Goal: Feedback & Contribution: Contribute content

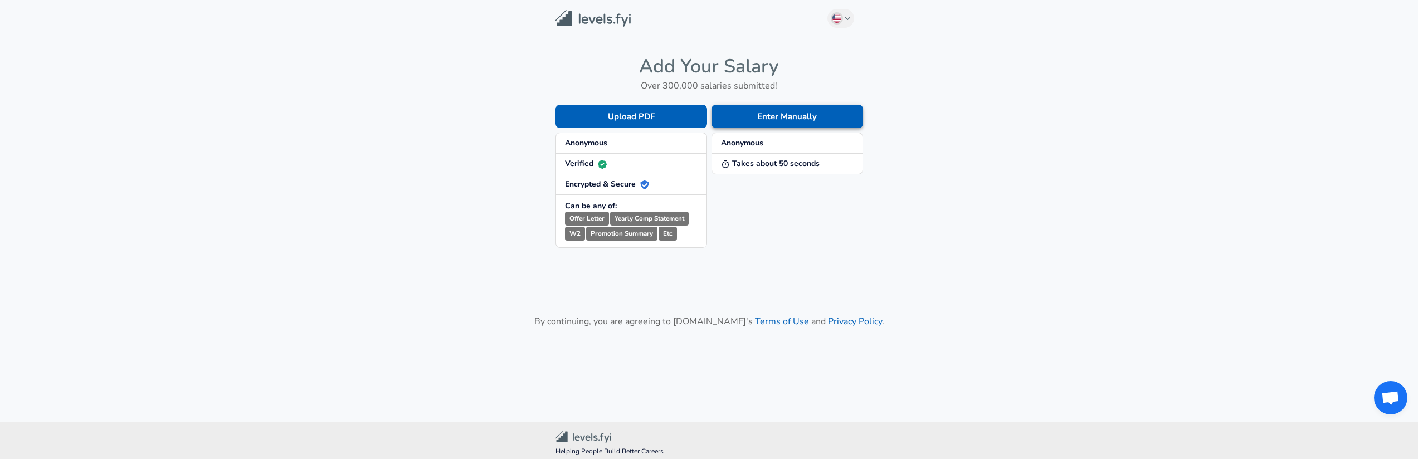
click at [783, 122] on button "Enter Manually" at bounding box center [788, 116] width 152 height 23
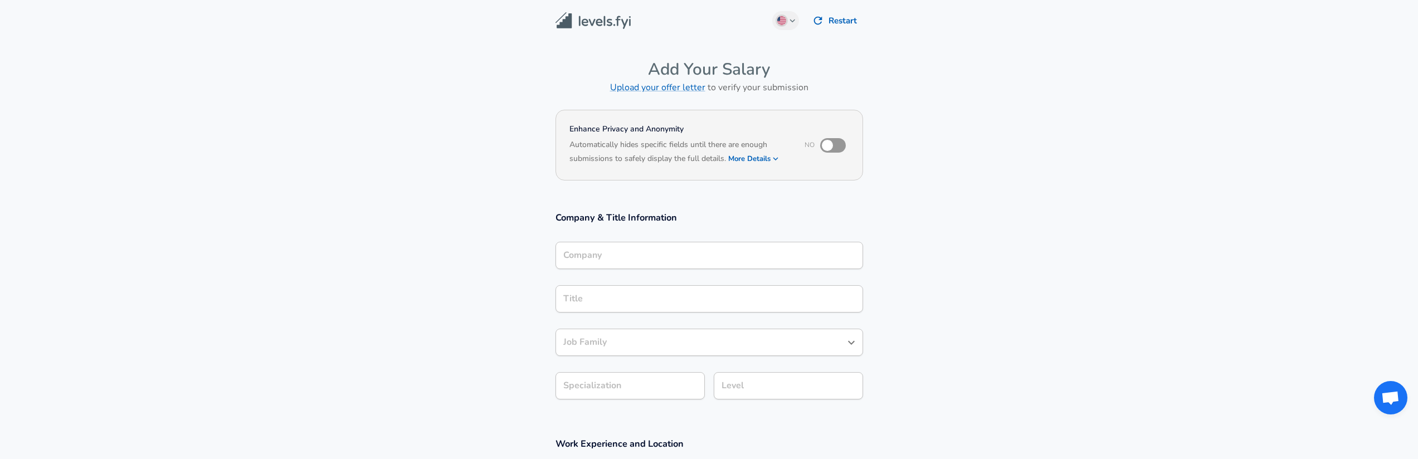
scroll to position [11, 0]
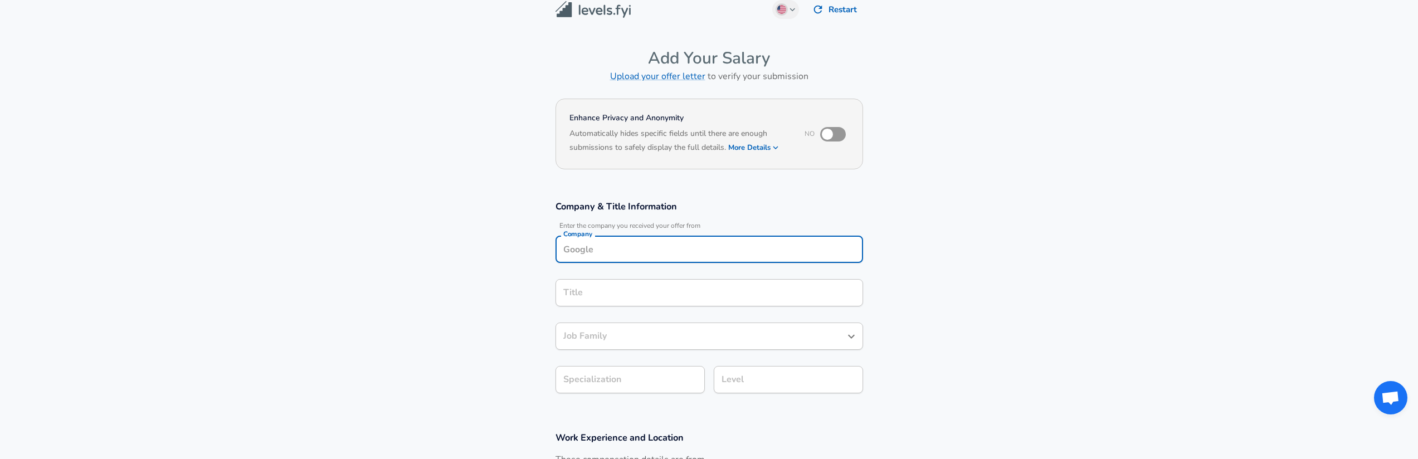
click at [659, 258] on input "Company" at bounding box center [710, 249] width 298 height 17
type input "Cade"
click at [994, 164] on section "Enhance Privacy and Anonymity No Automatically hides specific fields until ther…" at bounding box center [709, 141] width 1418 height 92
click at [587, 9] on img at bounding box center [593, 9] width 75 height 17
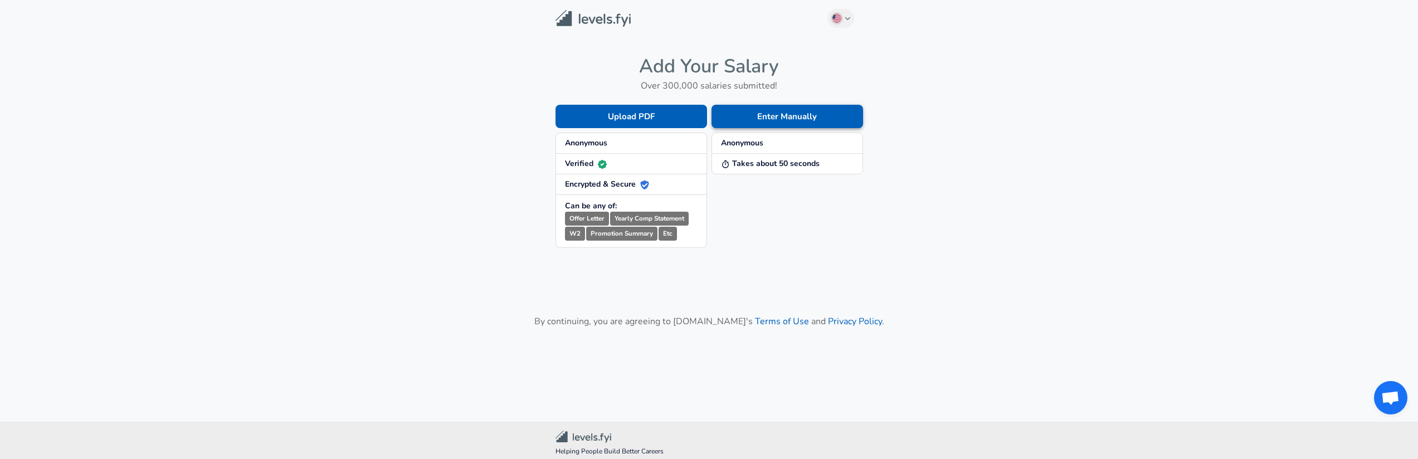
click at [776, 108] on button "Enter Manually" at bounding box center [788, 116] width 152 height 23
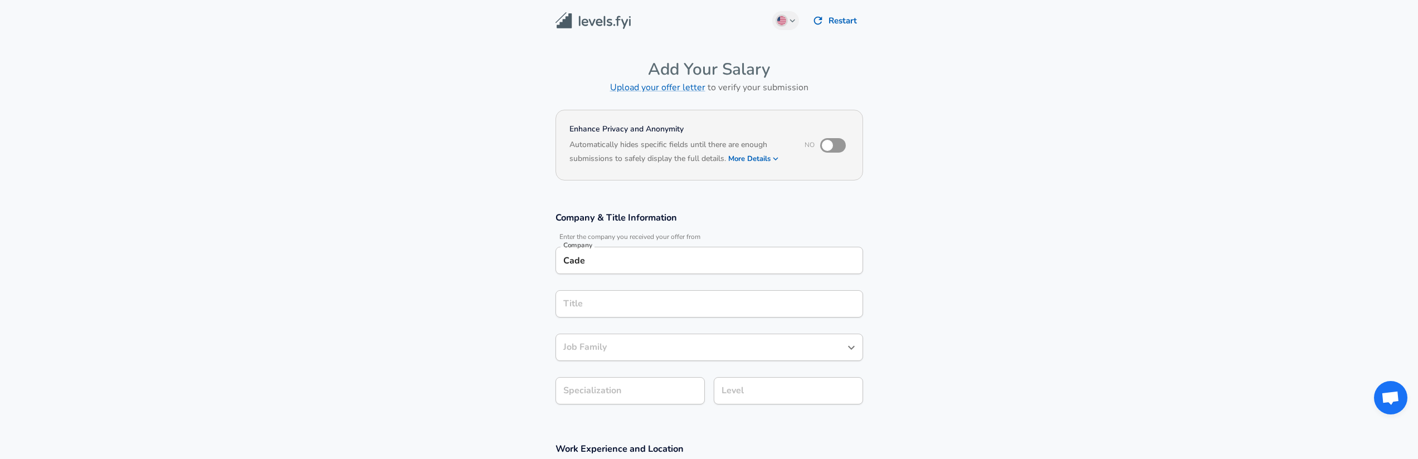
click at [650, 257] on input "Cade" at bounding box center [710, 260] width 298 height 17
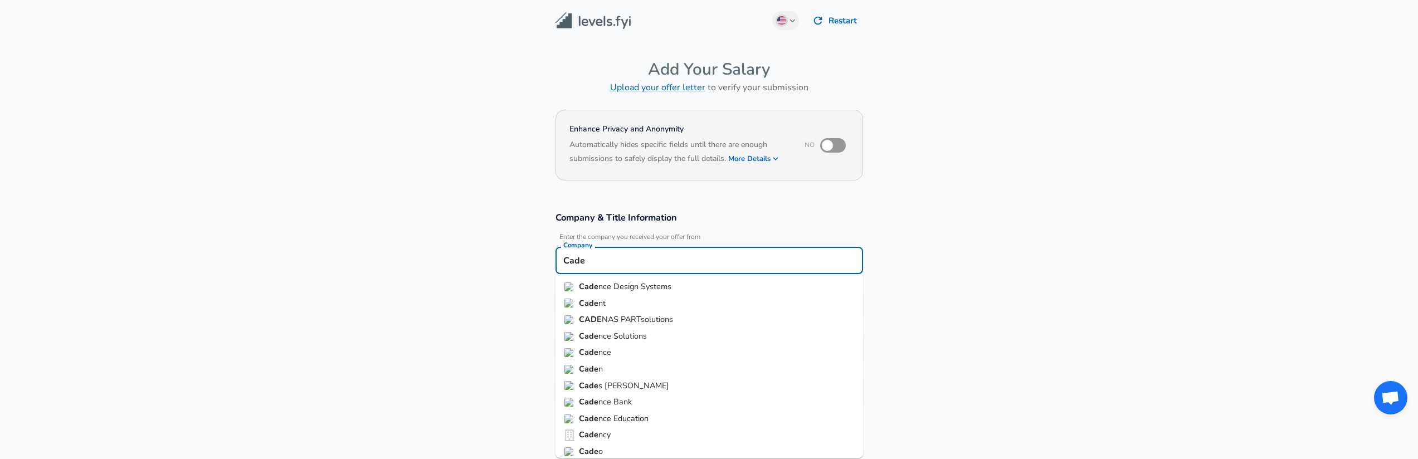
click at [653, 287] on span "nce Design Systems" at bounding box center [635, 286] width 73 height 11
type input "Cadence Design Systems"
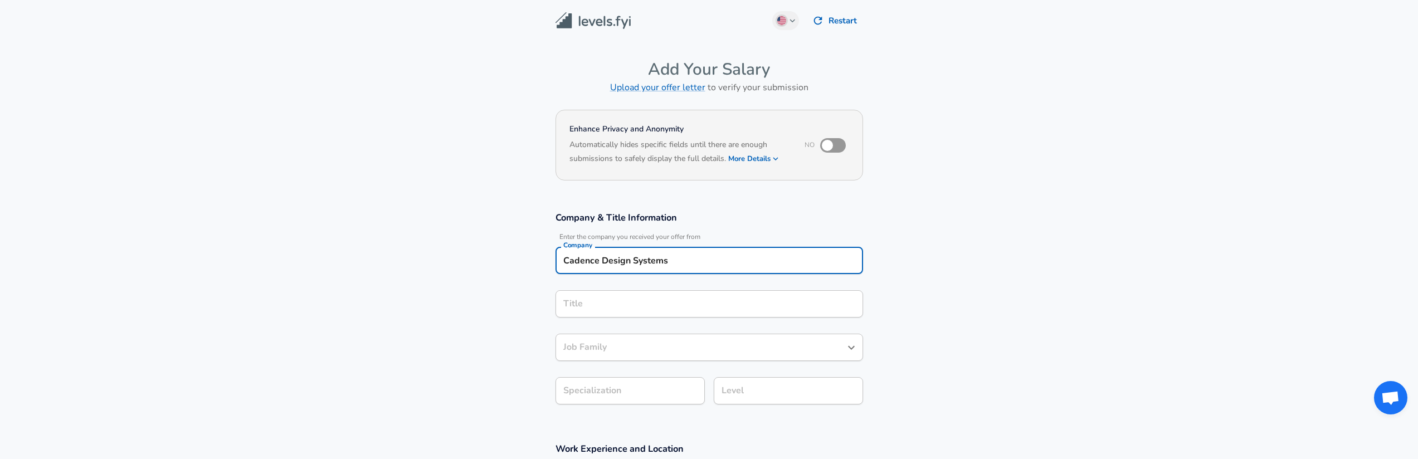
click at [636, 299] on input "Title" at bounding box center [710, 303] width 298 height 17
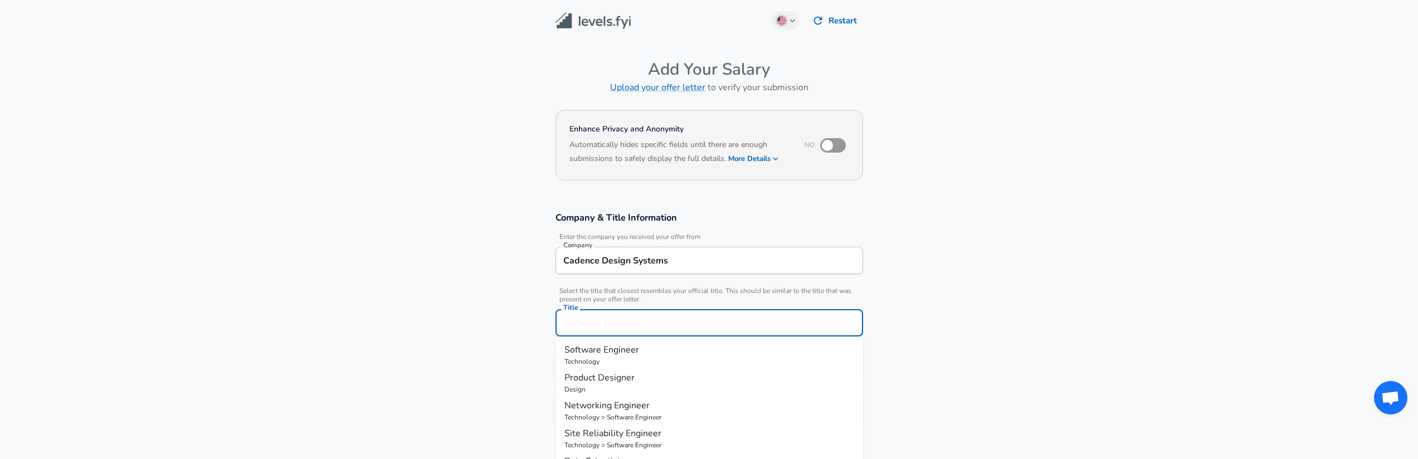
scroll to position [22, 0]
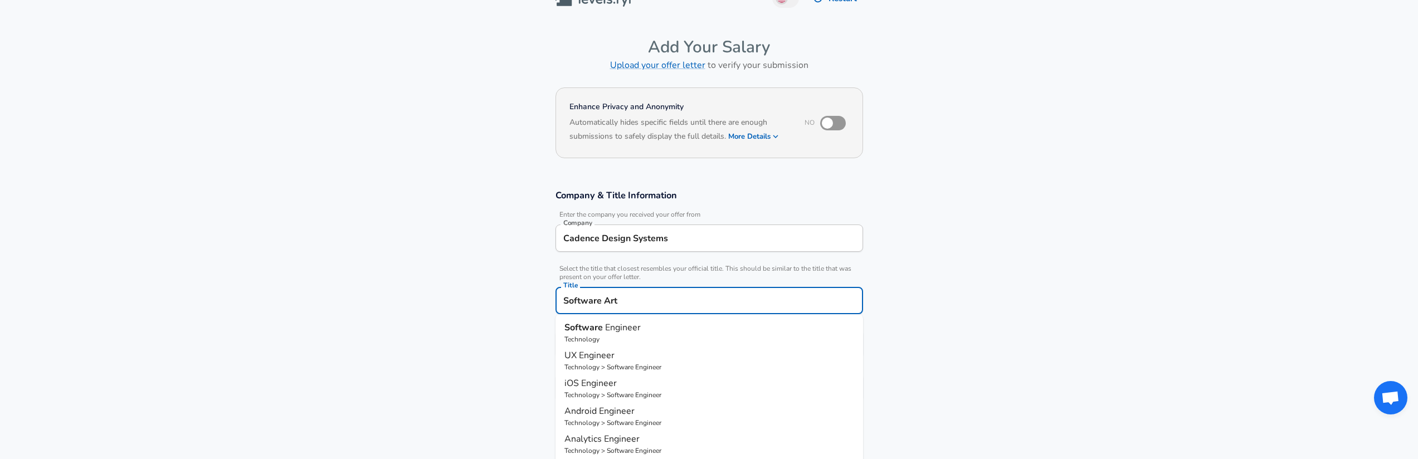
type input "Software Arti"
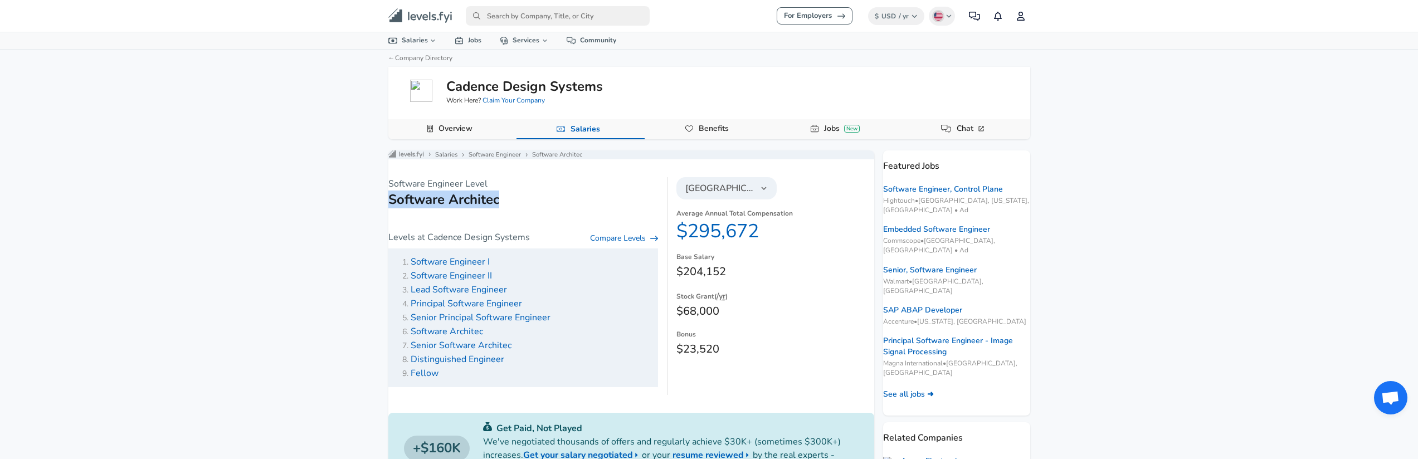
drag, startPoint x: 516, startPoint y: 207, endPoint x: 398, endPoint y: 208, distance: 118.2
click at [398, 208] on div "Software Engineer Level Software Architec Levels at Cadence Design Systems Comp…" at bounding box center [524, 286] width 289 height 218
copy h1 "Software Architec"
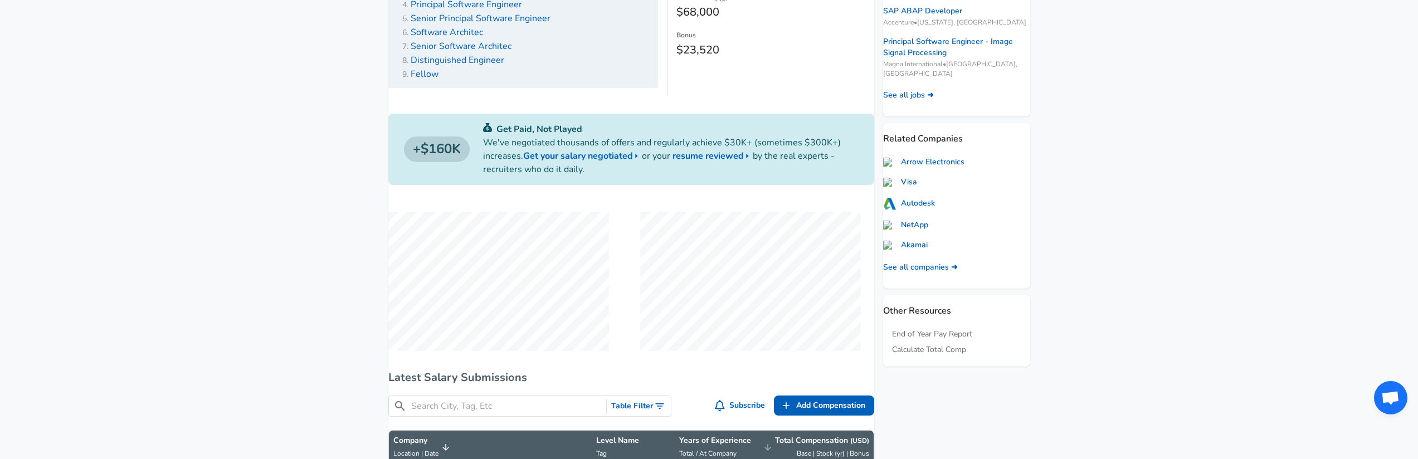
scroll to position [548, 0]
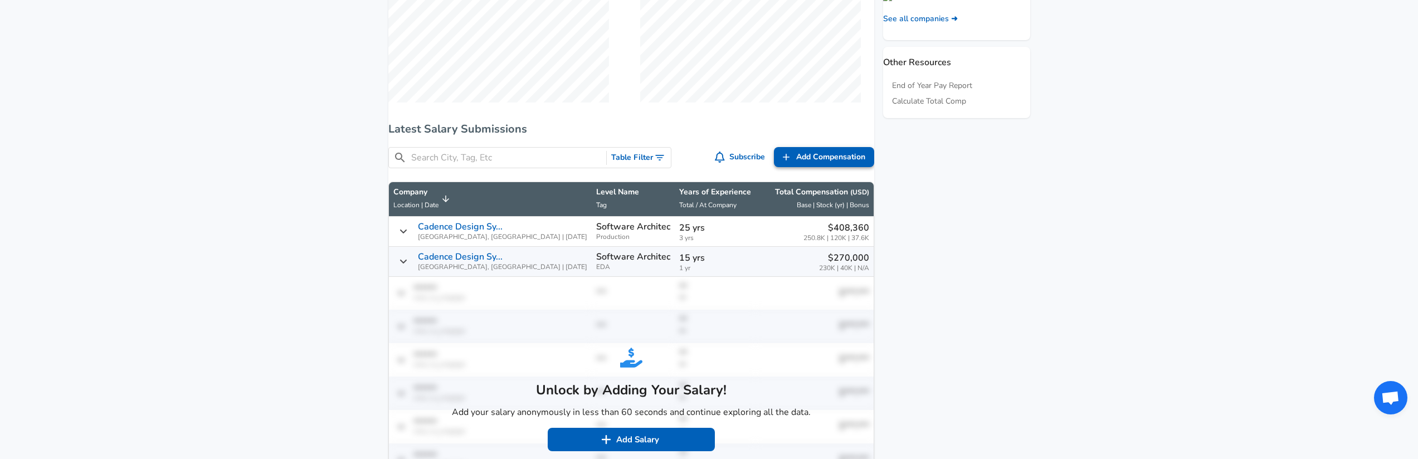
click at [796, 164] on span "Add Compensation" at bounding box center [830, 157] width 69 height 14
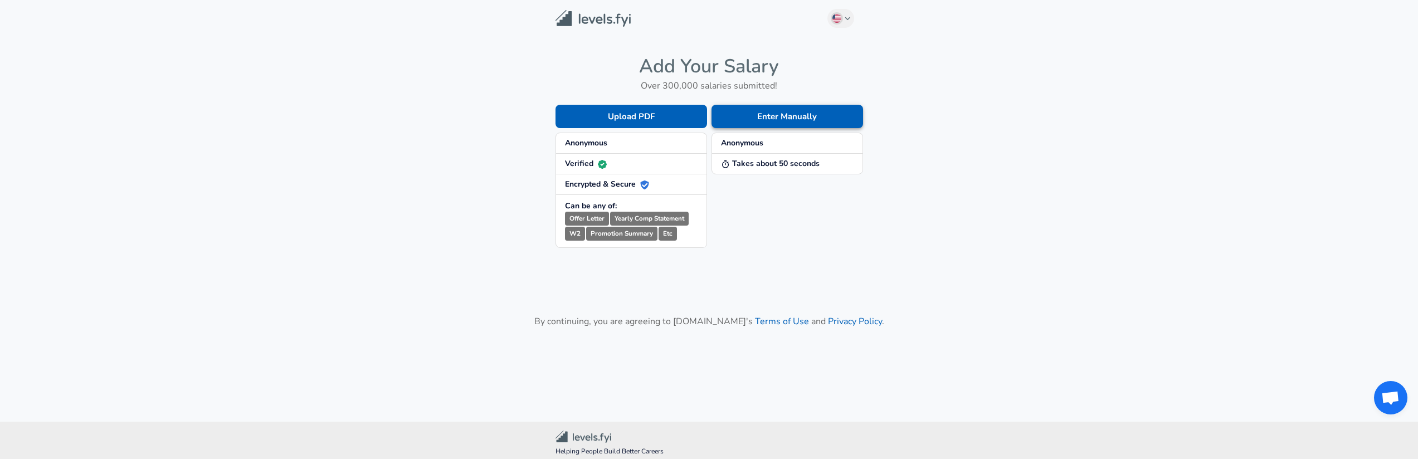
click at [765, 110] on button "Enter Manually" at bounding box center [788, 116] width 152 height 23
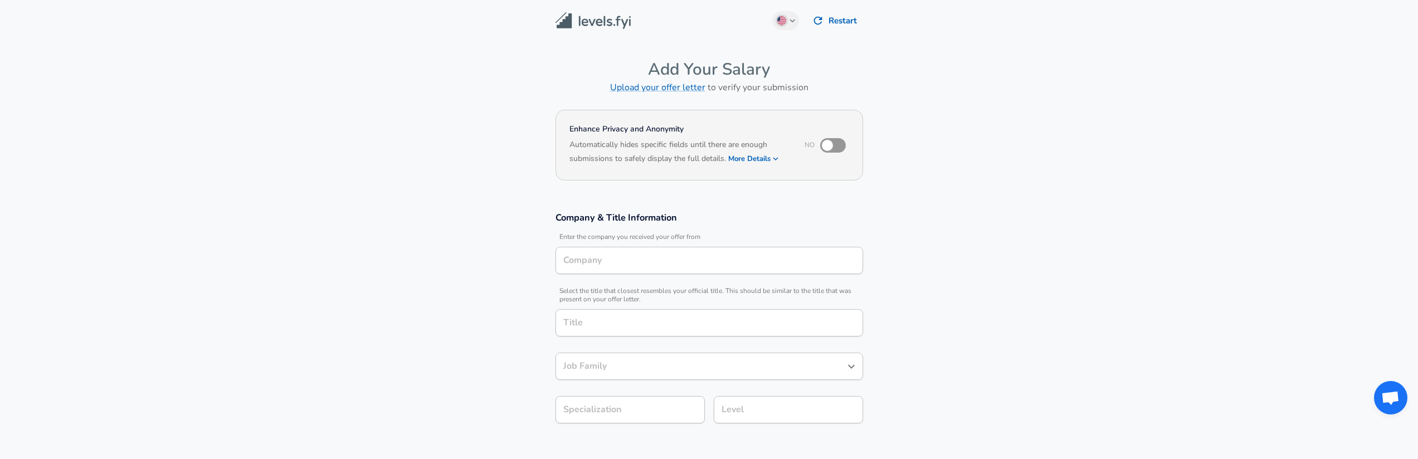
type input "Cadence Design Systems"
click at [635, 315] on input "Title" at bounding box center [710, 322] width 298 height 17
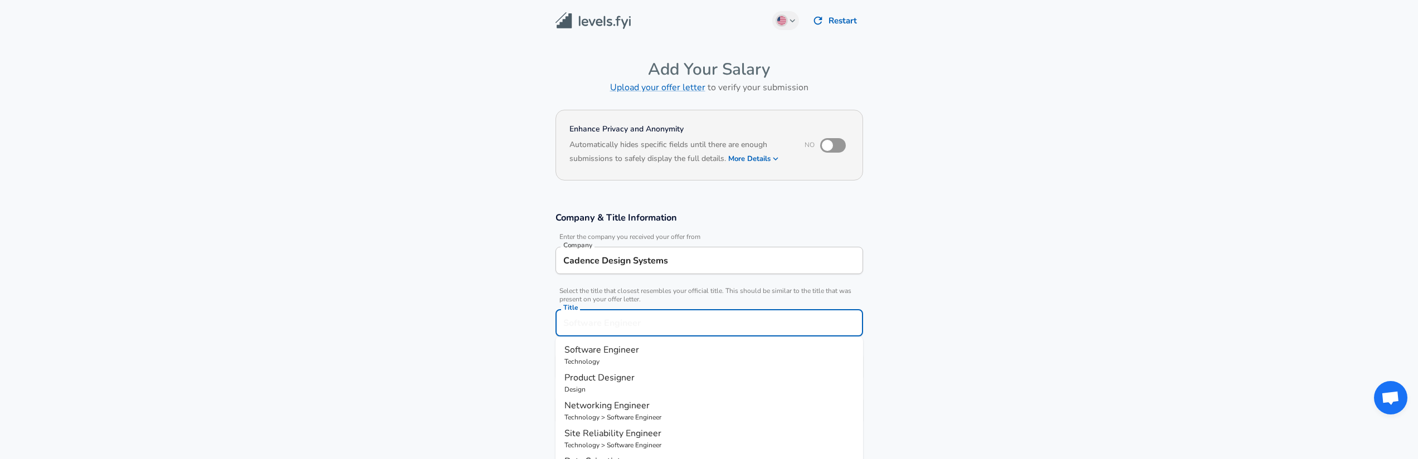
paste input "Software Architec"
type input "Software Architec"
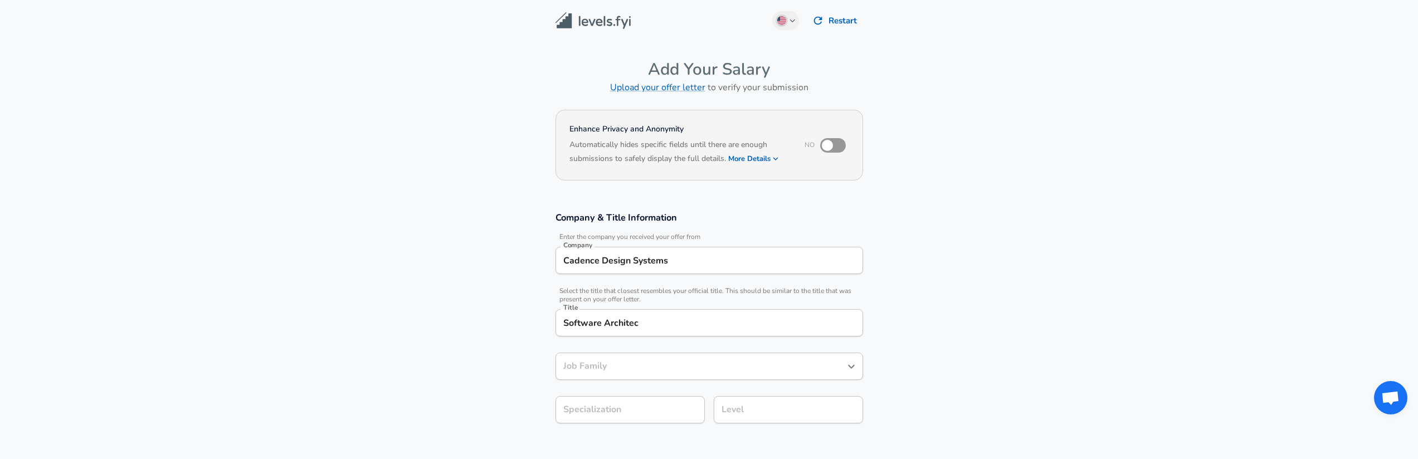
click at [485, 336] on section "Company & Title Information Enter the company you received your offer from Comp…" at bounding box center [709, 323] width 1418 height 250
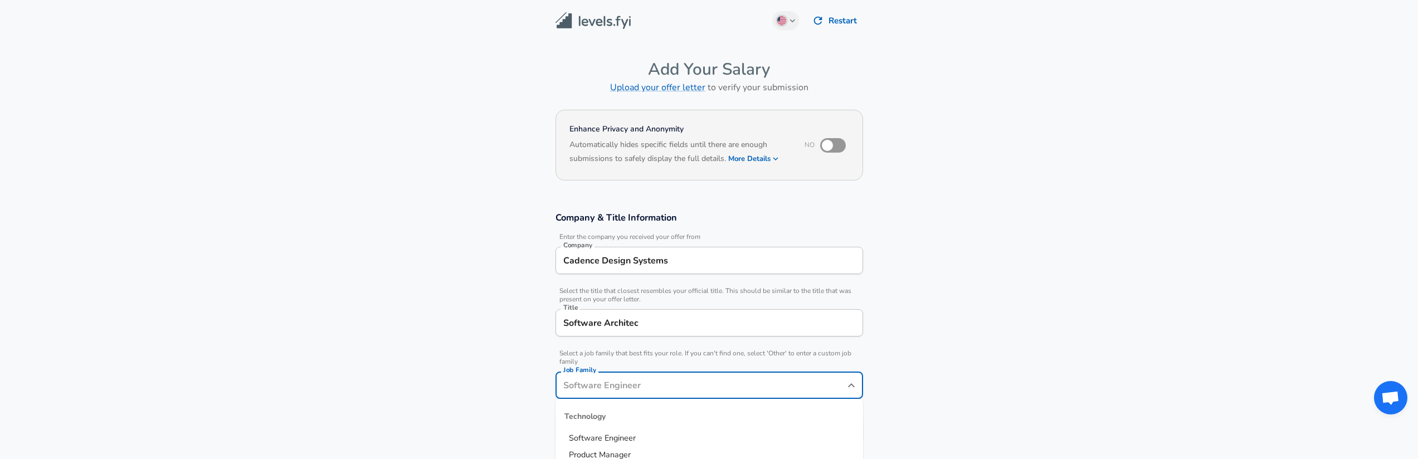
click at [616, 377] on input "Job Family" at bounding box center [701, 385] width 281 height 17
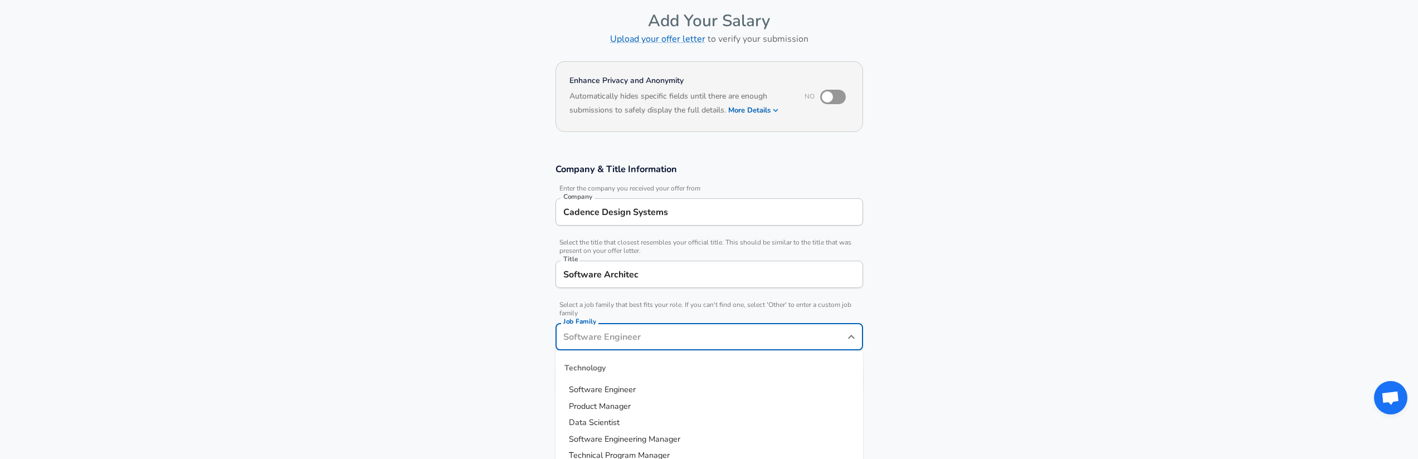
scroll to position [101, 0]
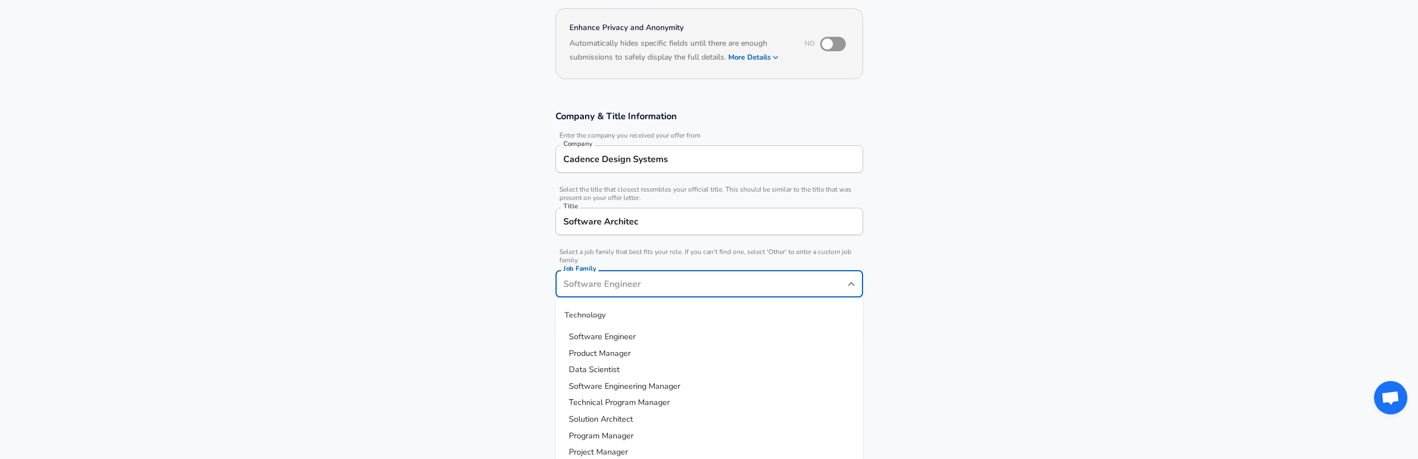
click at [628, 337] on span "Software Engineer" at bounding box center [602, 336] width 67 height 11
type input "Software Engineer"
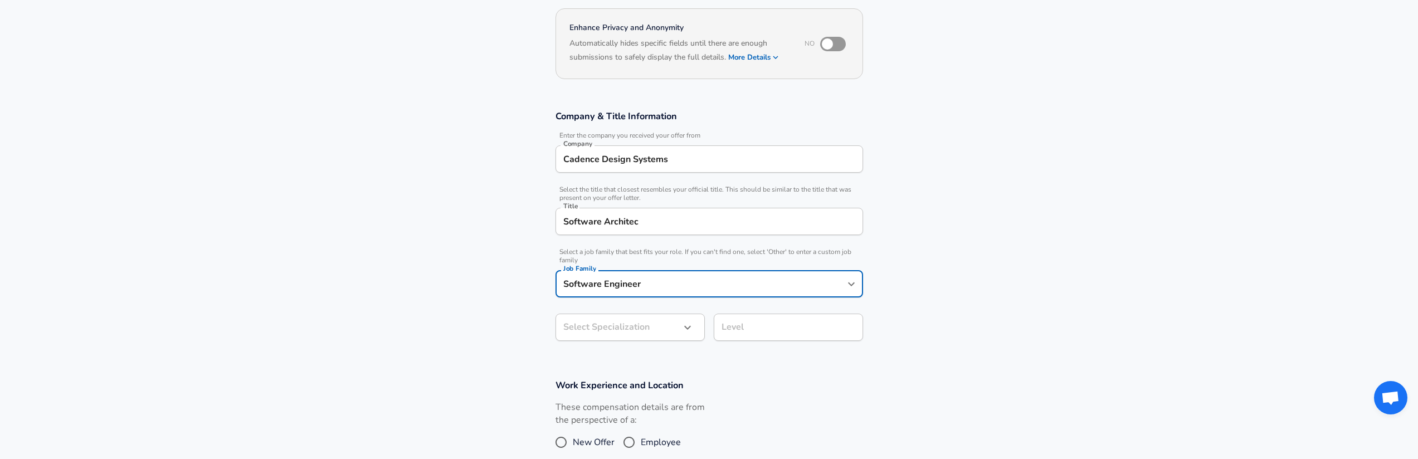
click at [629, 331] on body "English (US) Change Restart Add Your Salary Upload your offer letter to verify …" at bounding box center [709, 128] width 1418 height 459
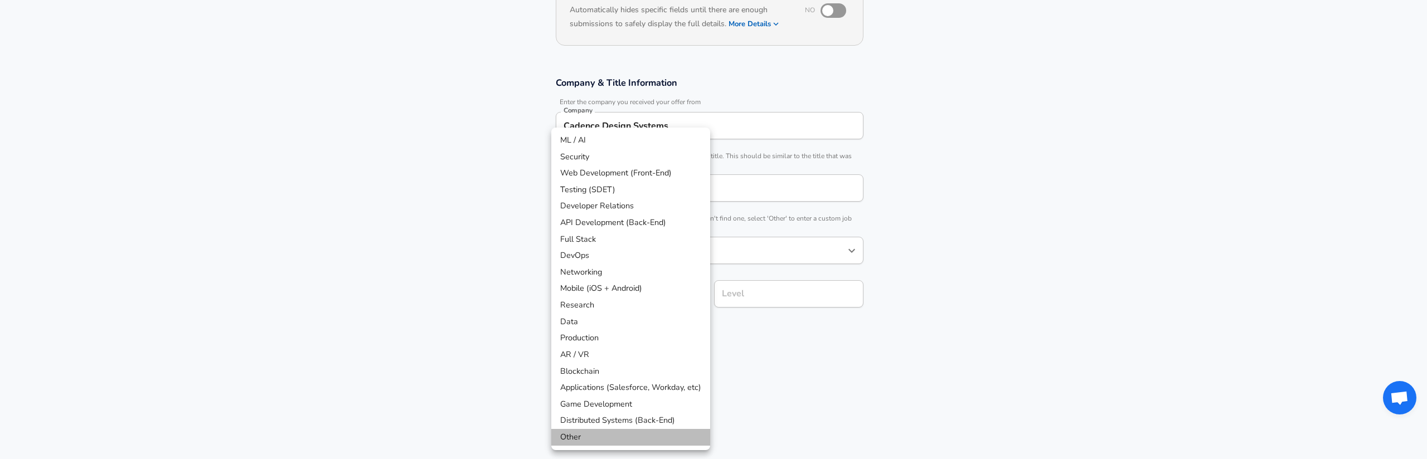
click at [631, 436] on li "Other" at bounding box center [630, 437] width 159 height 17
type input "Other"
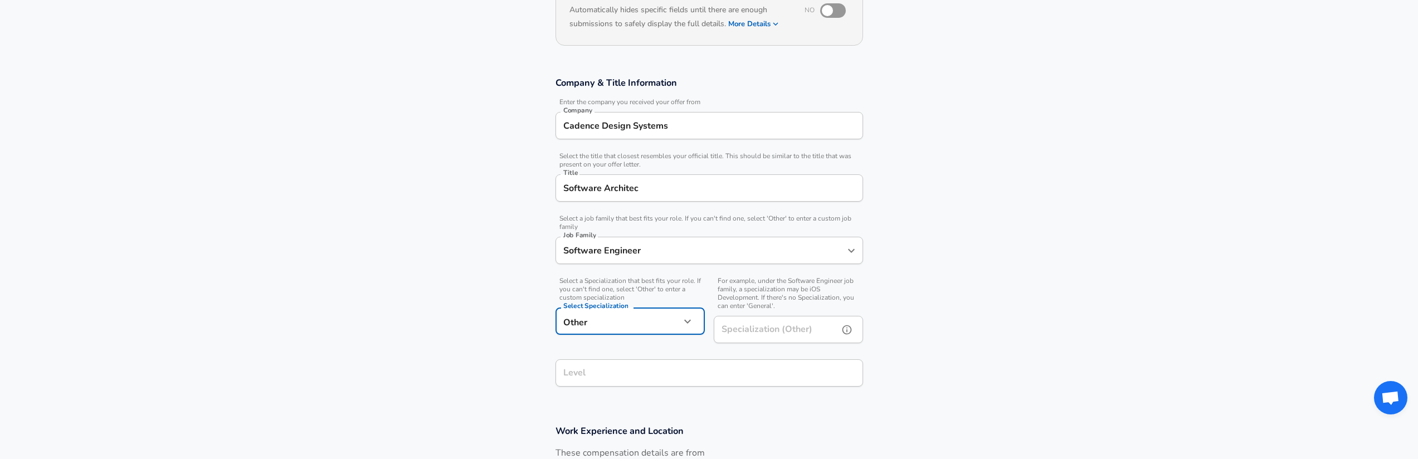
click at [746, 324] on input "Specialization (Other)" at bounding box center [774, 329] width 120 height 27
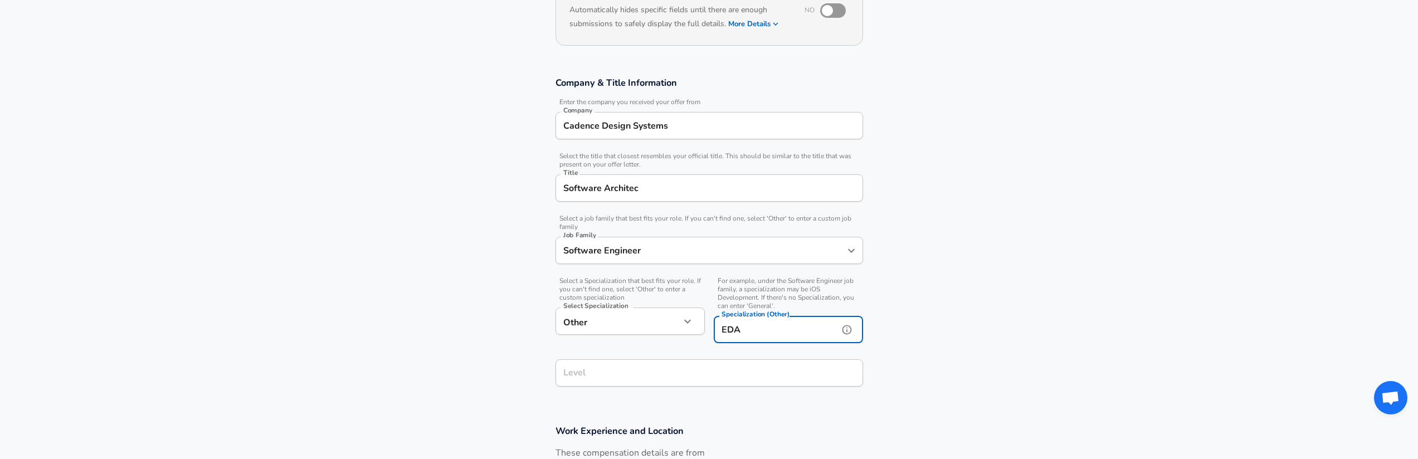
type input "EDA"
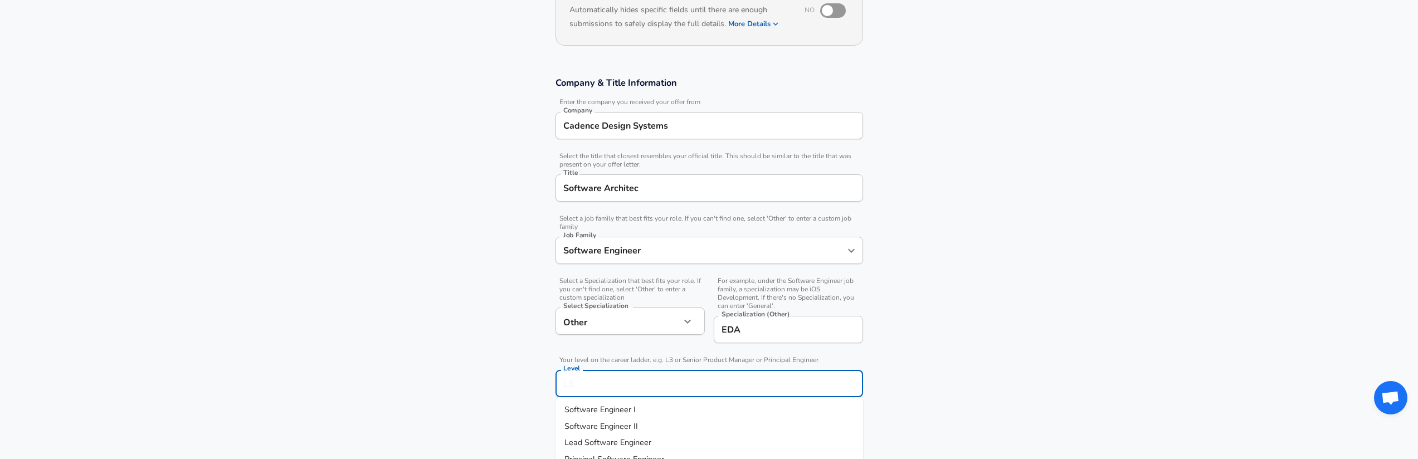
scroll to position [157, 0]
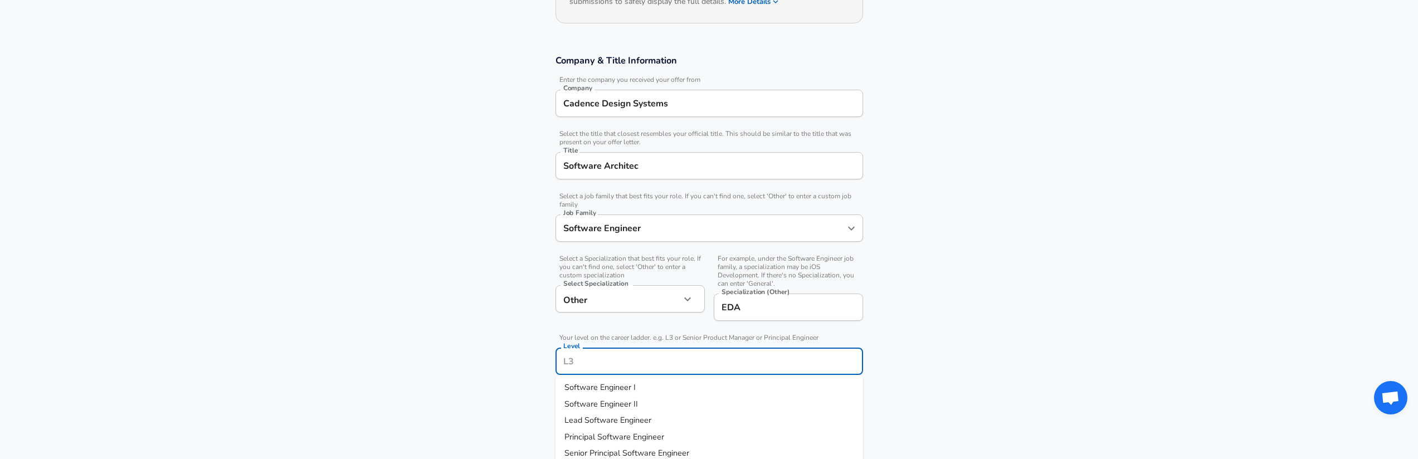
click at [637, 372] on div "Level" at bounding box center [710, 361] width 308 height 27
type input "L6"
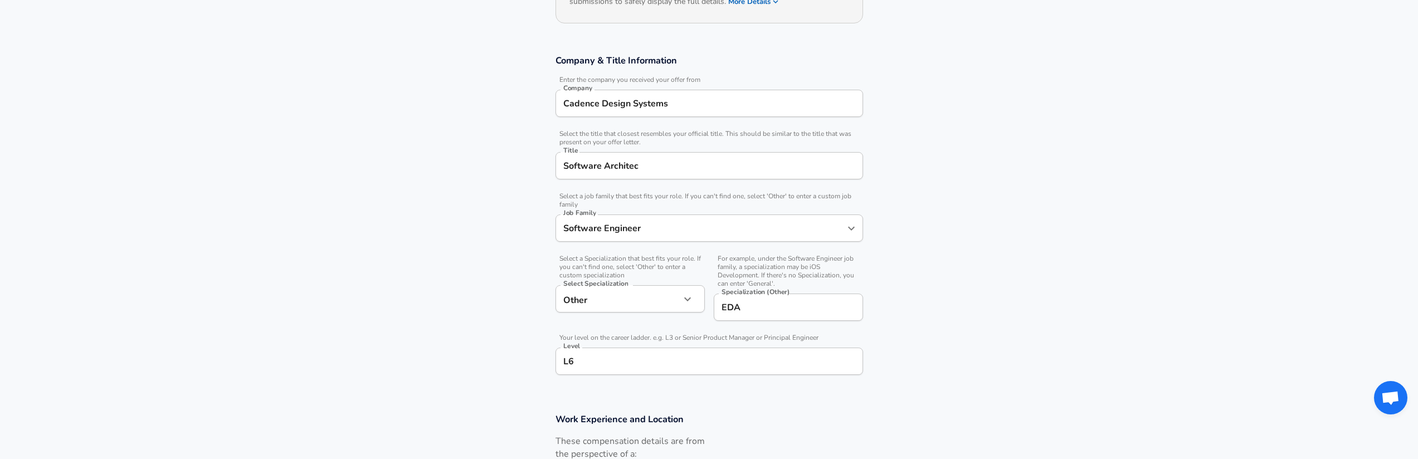
click at [452, 350] on section "Company & Title Information Enter the company you received your offer from Comp…" at bounding box center [709, 220] width 1418 height 359
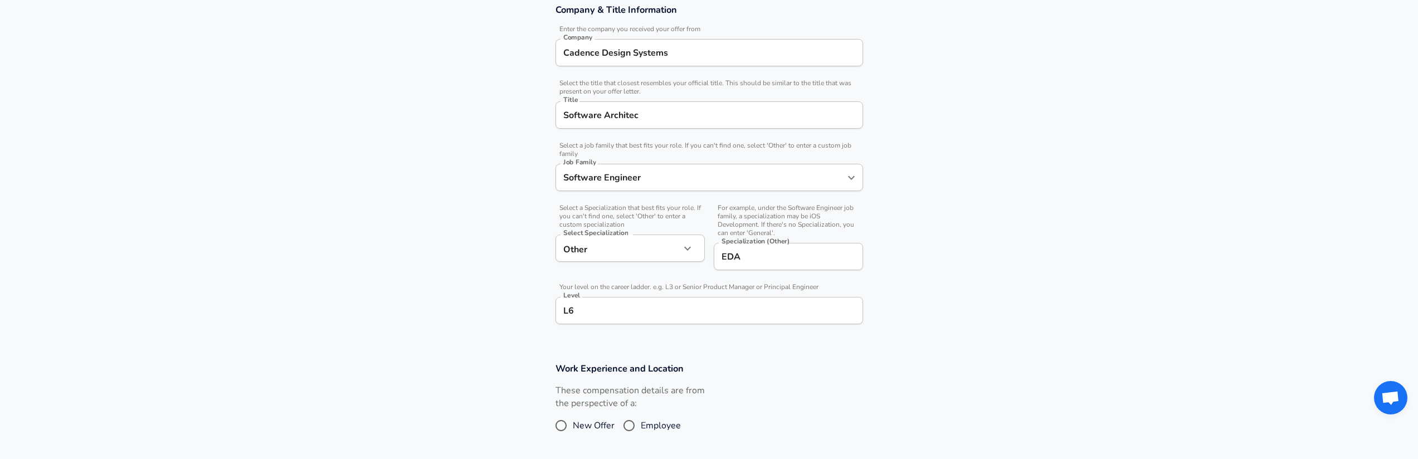
scroll to position [362, 0]
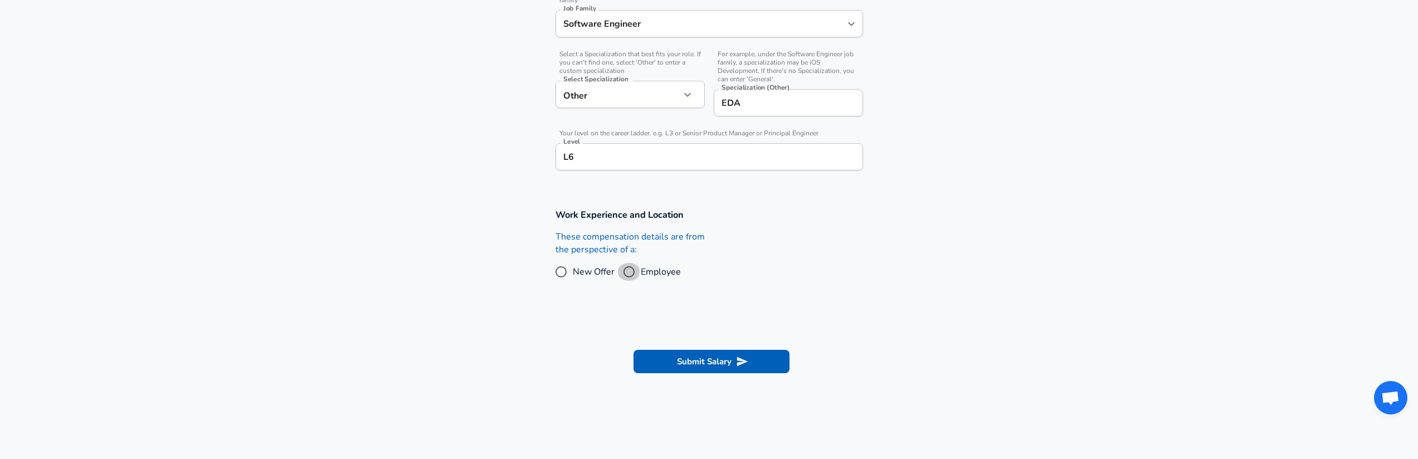
click at [629, 275] on input "Employee" at bounding box center [629, 272] width 23 height 18
radio input "true"
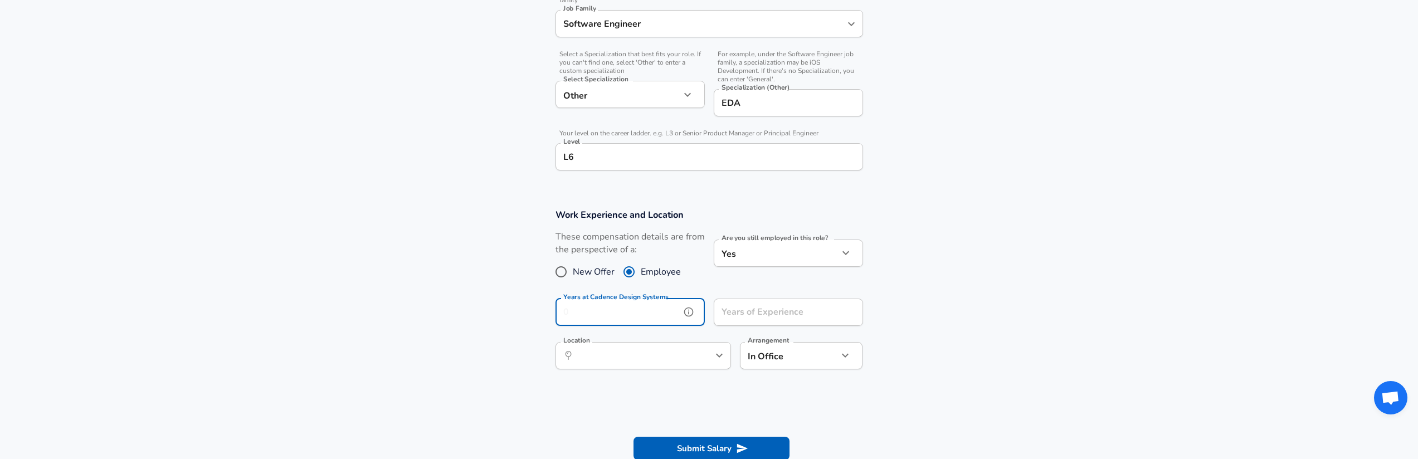
click at [671, 313] on input "Years at Cadence Design Systems" at bounding box center [618, 312] width 125 height 27
click at [759, 314] on input "Years of Experience" at bounding box center [776, 312] width 125 height 27
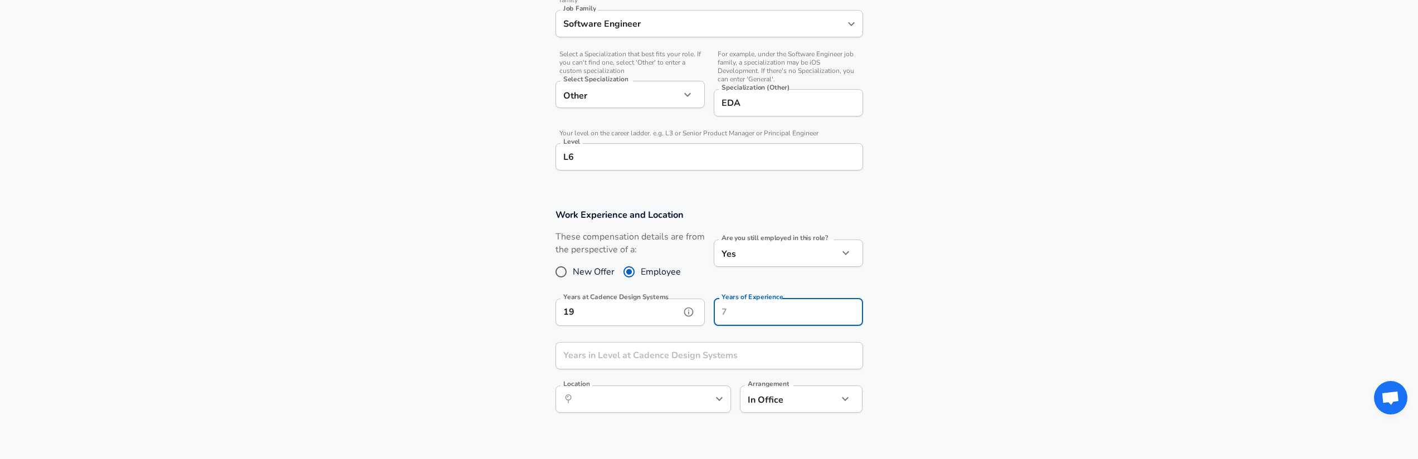
click at [650, 311] on input "19" at bounding box center [618, 312] width 125 height 27
type input "17"
click at [760, 310] on input "Years of Experience" at bounding box center [776, 312] width 125 height 27
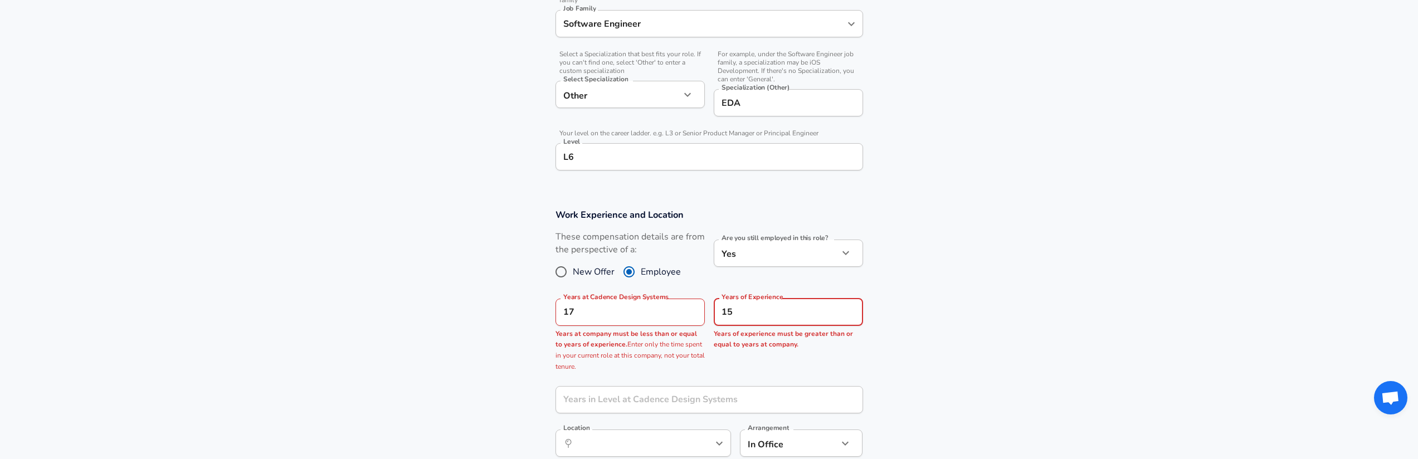
click at [517, 376] on section "Work Experience and Location These compensation details are from the perspectiv…" at bounding box center [709, 339] width 1418 height 286
click at [776, 303] on input "15" at bounding box center [776, 312] width 125 height 27
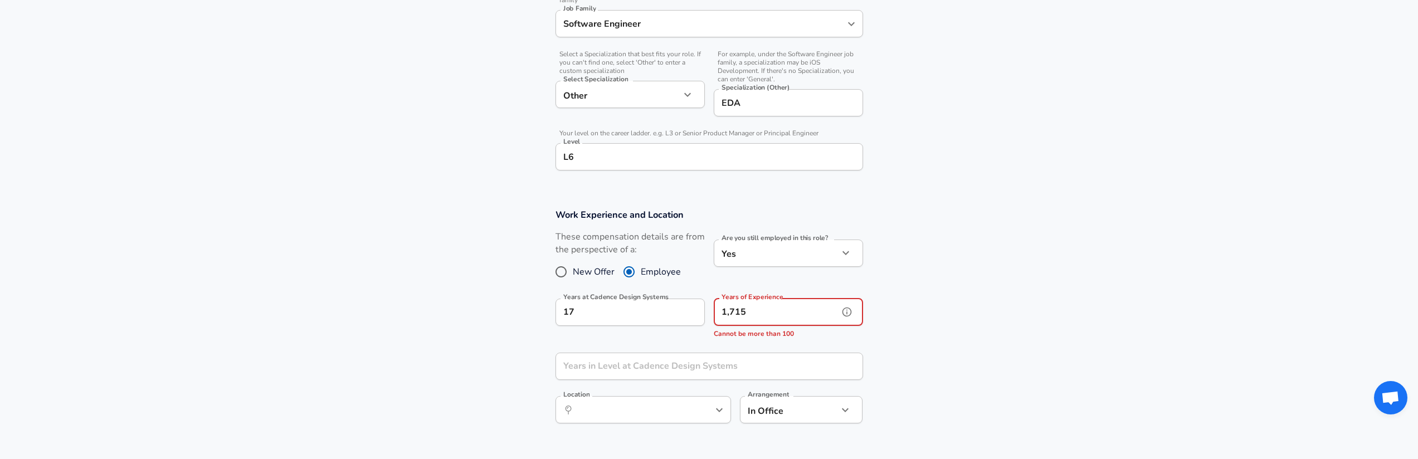
click at [747, 309] on input "1,715" at bounding box center [776, 312] width 125 height 27
type input "1"
type input "20"
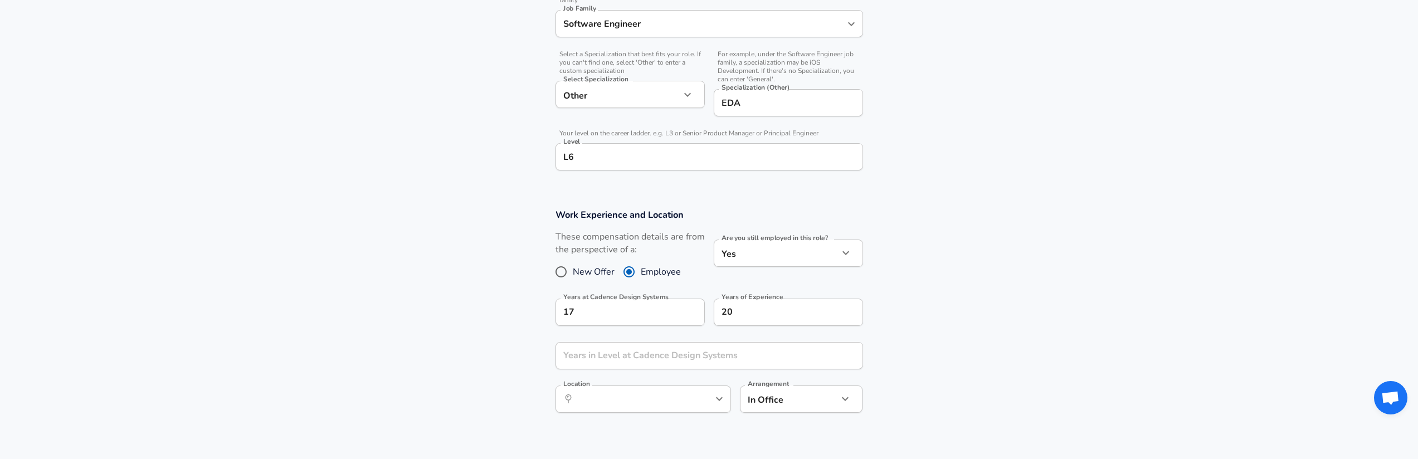
click at [523, 292] on section "Work Experience and Location These compensation details are from the perspectiv…" at bounding box center [709, 317] width 1418 height 242
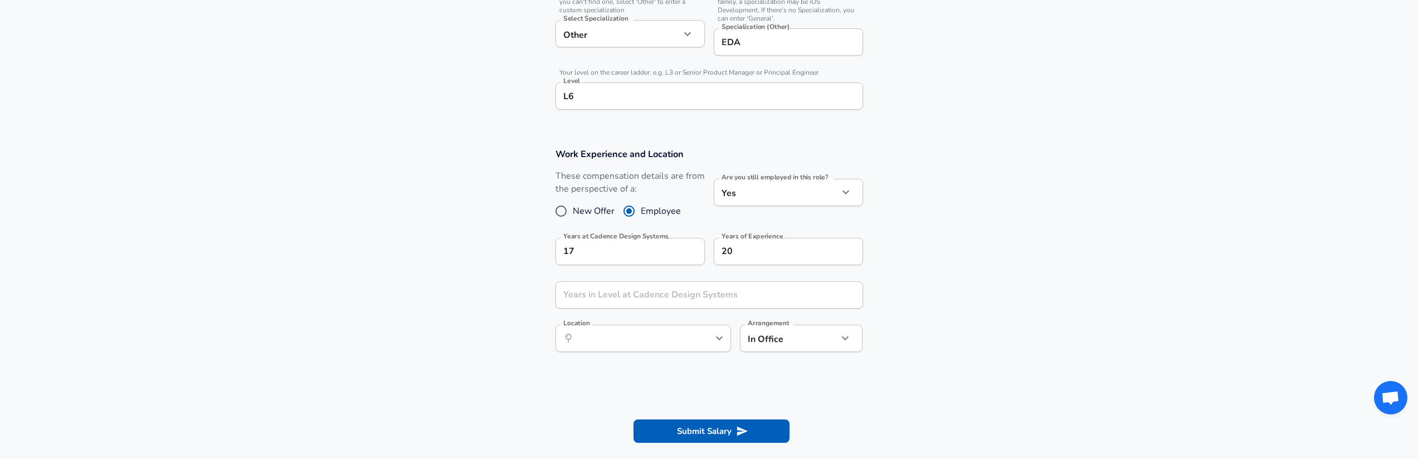
scroll to position [460, 0]
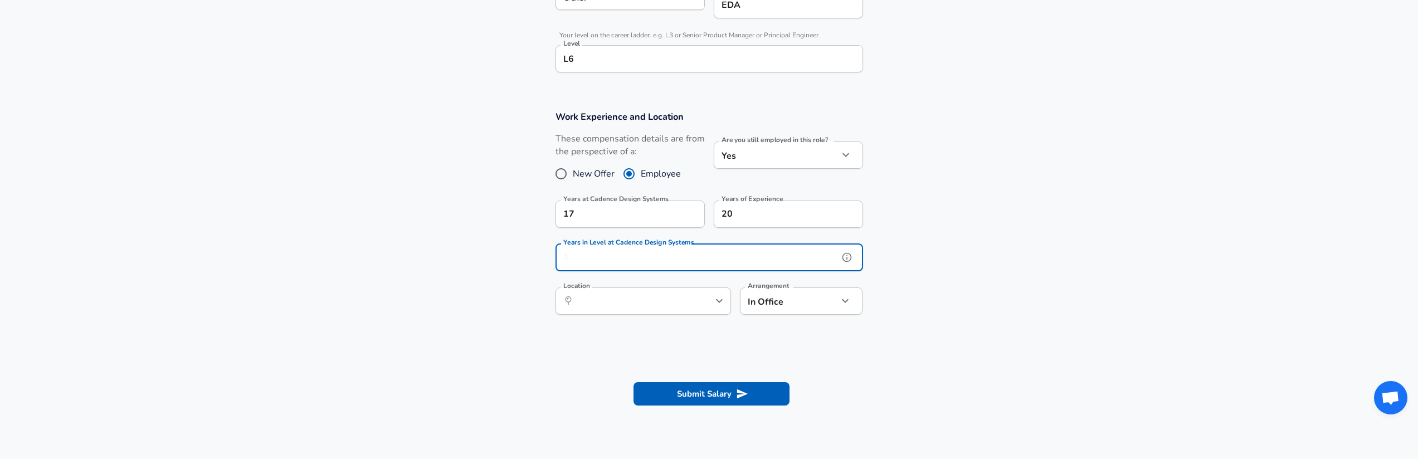
click at [633, 260] on input "Years in Level at Cadence Design Systems" at bounding box center [697, 257] width 283 height 27
click at [601, 317] on div "Location ​ Location" at bounding box center [644, 303] width 176 height 30
type input "4"
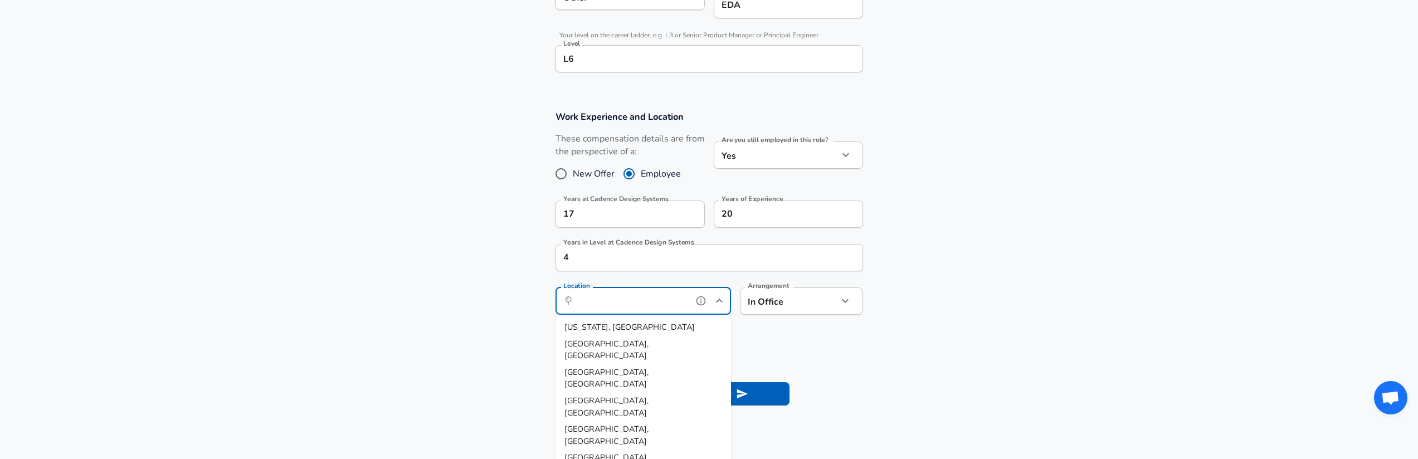
click at [608, 306] on input "Location" at bounding box center [631, 301] width 114 height 17
click at [614, 320] on li "San J ose, CA" at bounding box center [644, 327] width 176 height 17
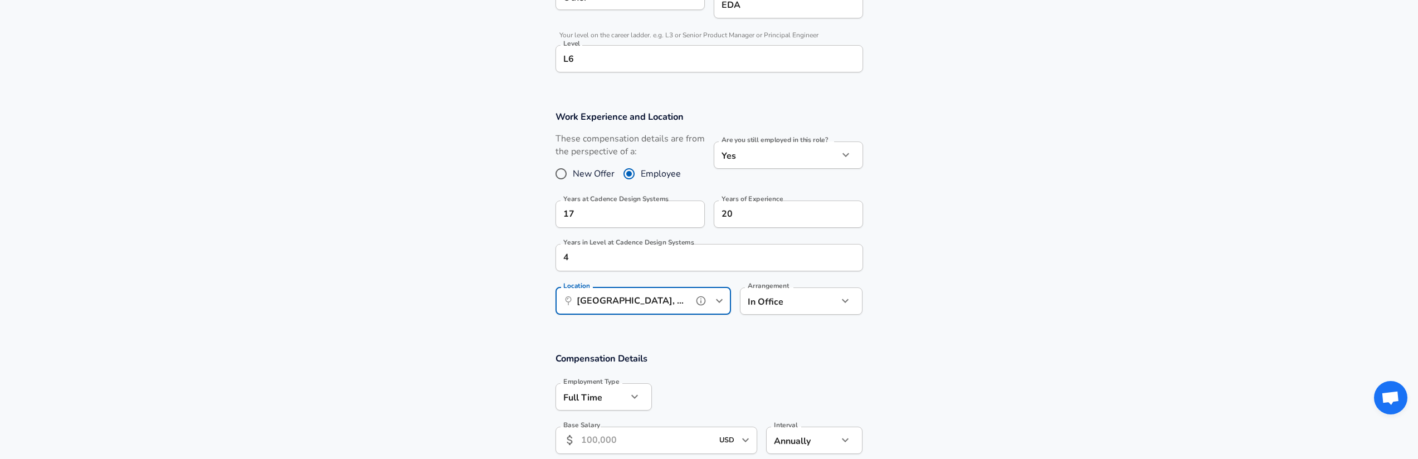
scroll to position [663, 0]
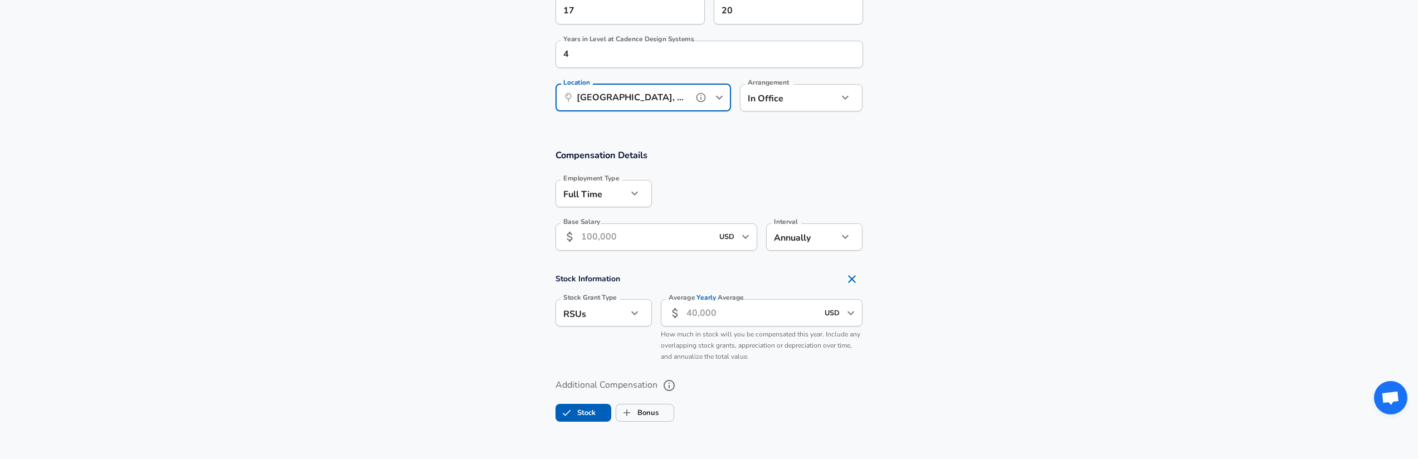
type input "San Jose, CA"
click at [615, 230] on input "Base Salary" at bounding box center [647, 236] width 132 height 27
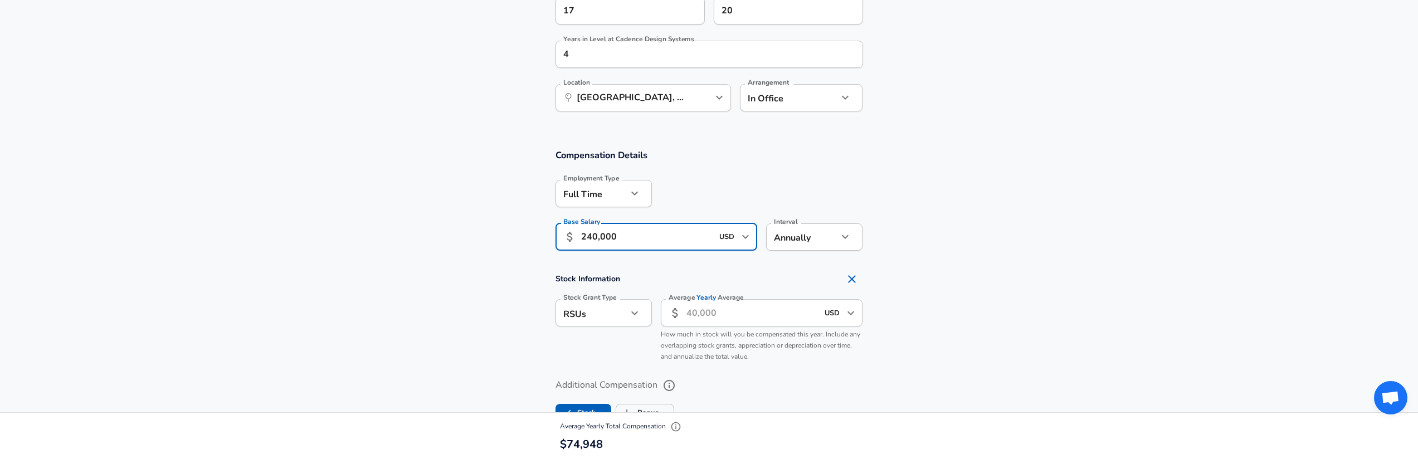
type input "240,000"
click at [417, 308] on section "Stock Information Stock Grant Type RSUs stock Stock Grant Type Average Yearly A…" at bounding box center [709, 317] width 1418 height 99
click at [696, 311] on input "Average Yearly Average" at bounding box center [753, 312] width 132 height 27
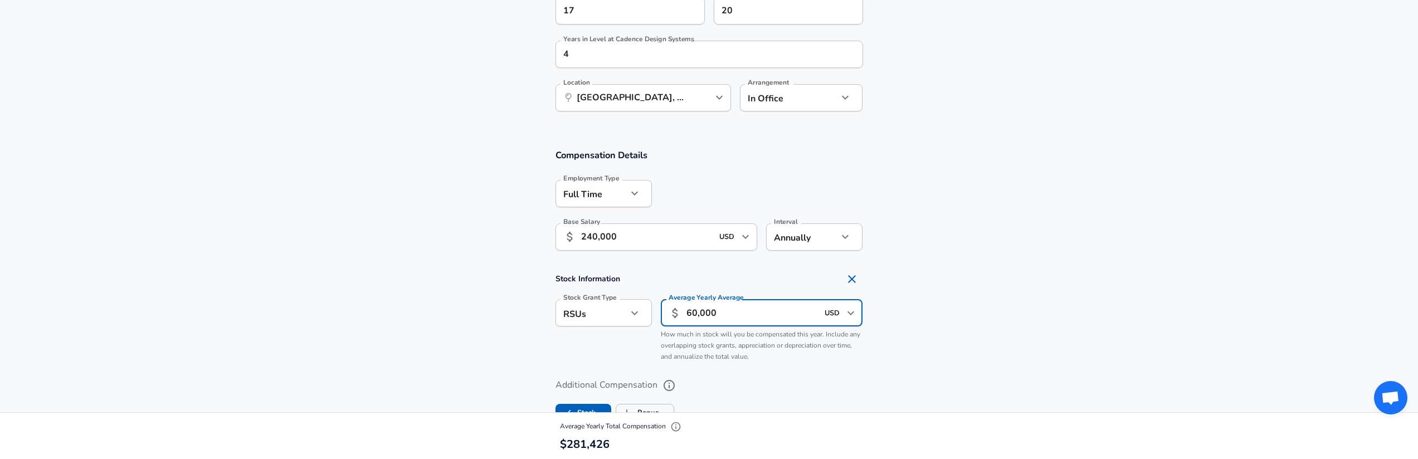
type input "60,000"
click at [454, 295] on section "Stock Information Stock Grant Type RSUs stock Stock Grant Type Average Yearly A…" at bounding box center [709, 317] width 1418 height 99
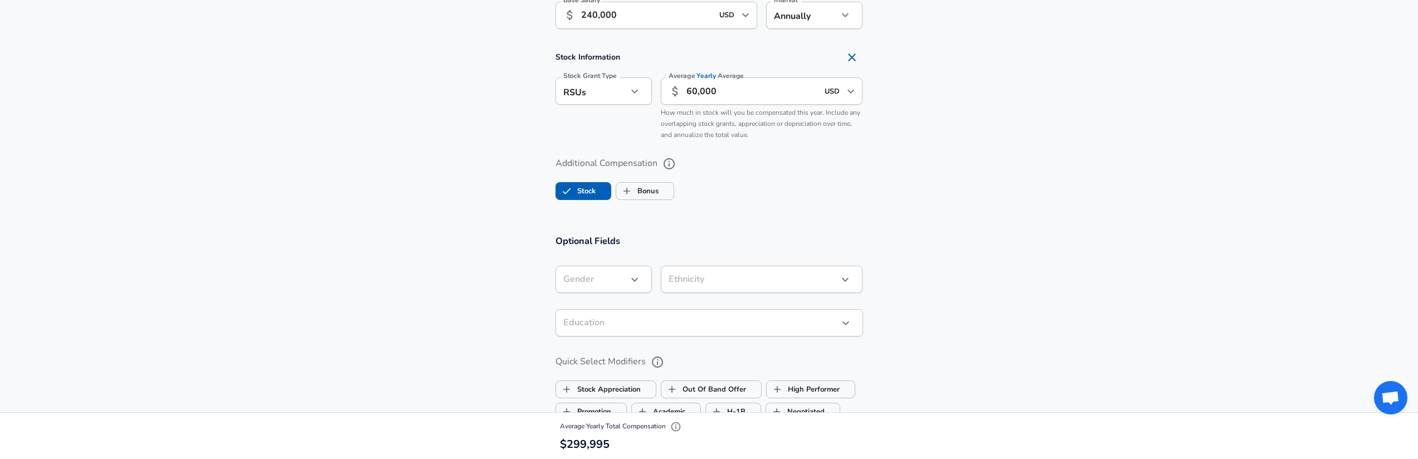
scroll to position [886, 0]
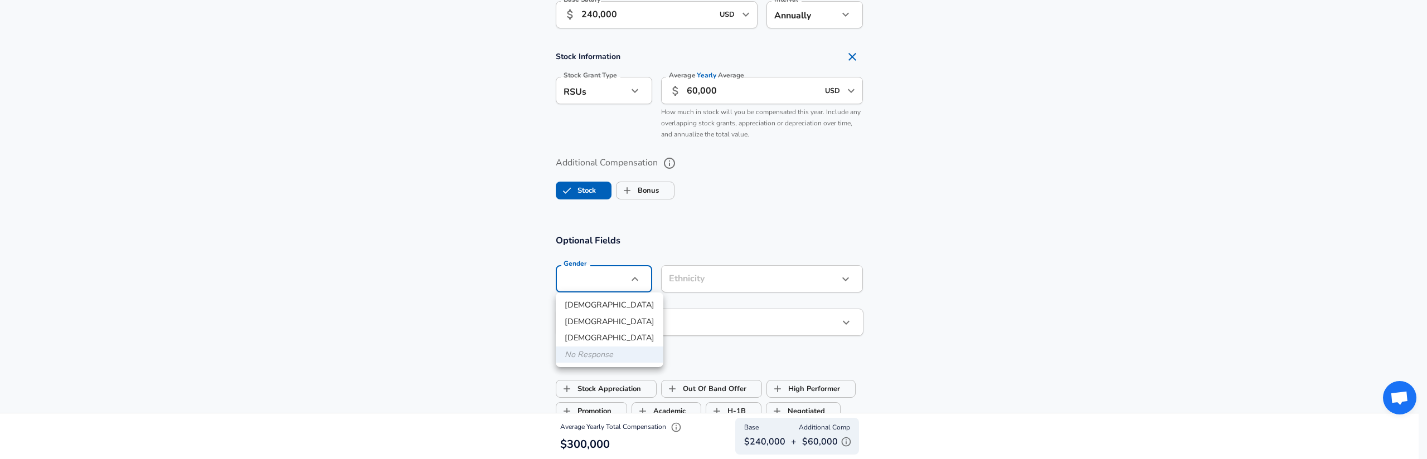
click at [609, 302] on li "Male" at bounding box center [610, 305] width 108 height 17
type input "male"
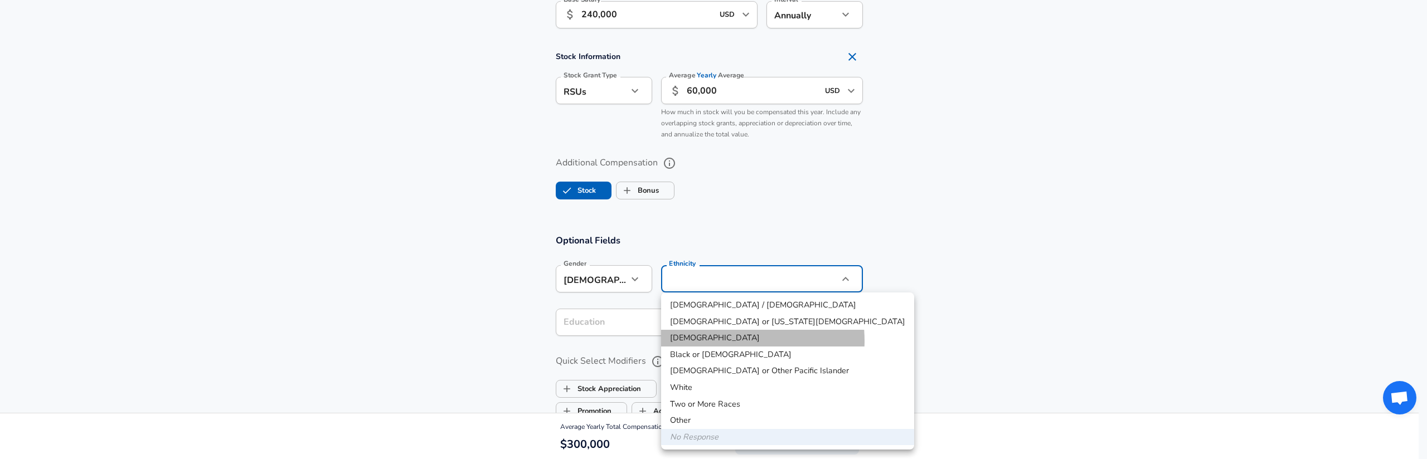
click at [719, 341] on li "Asian" at bounding box center [787, 338] width 253 height 17
type input "Asian"
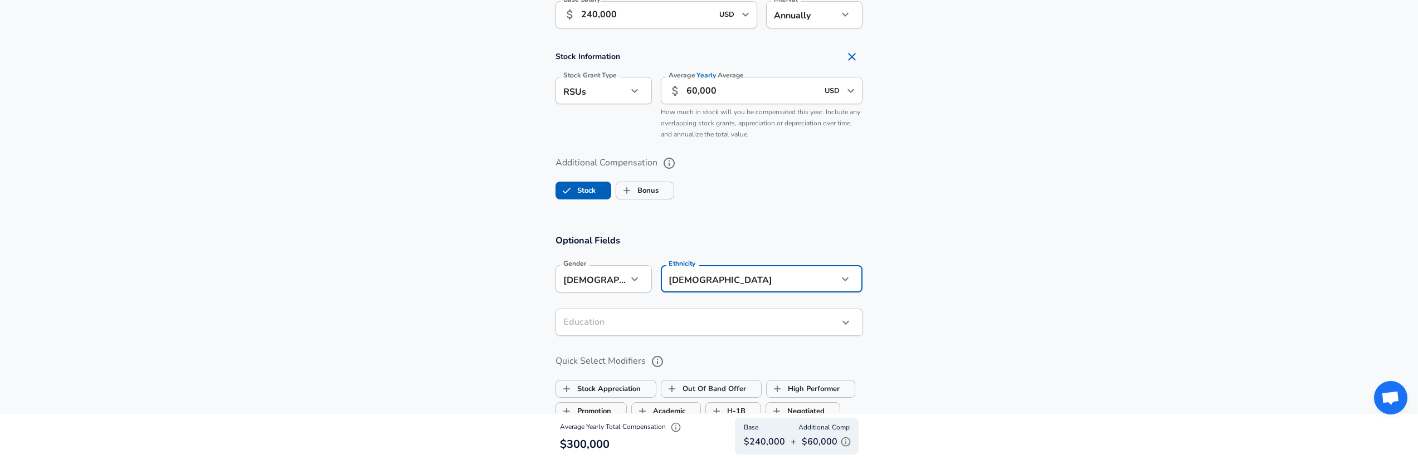
click at [538, 305] on section "Optional Fields Gender Male male Gender Ethnicity Asian Asian Ethnicity Educati…" at bounding box center [709, 373] width 1418 height 302
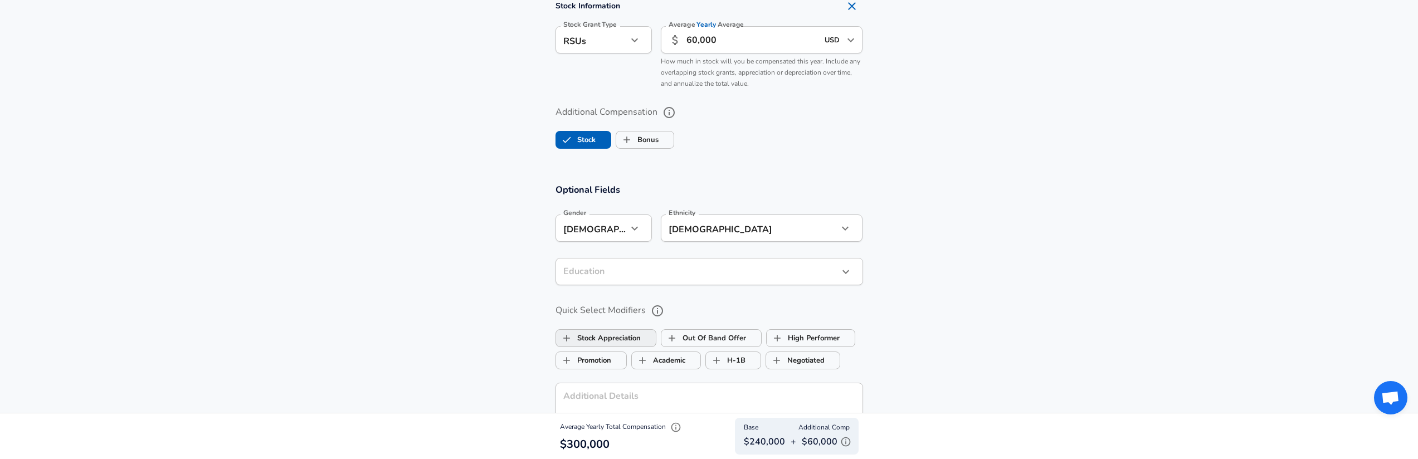
scroll to position [990, 0]
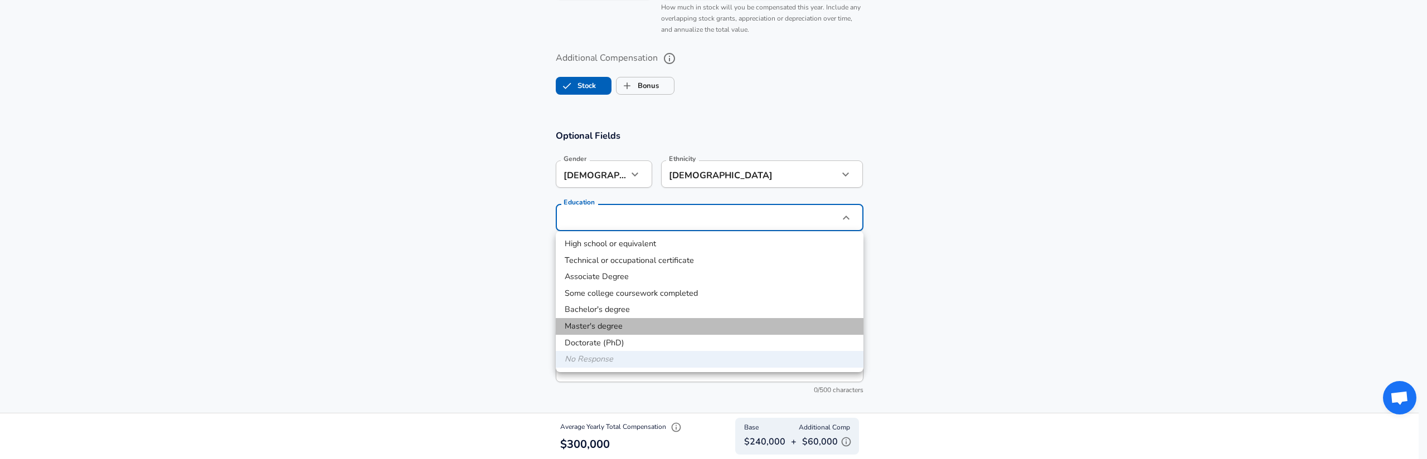
click at [650, 329] on li "Master's degree" at bounding box center [710, 326] width 308 height 17
type input "Masters degree"
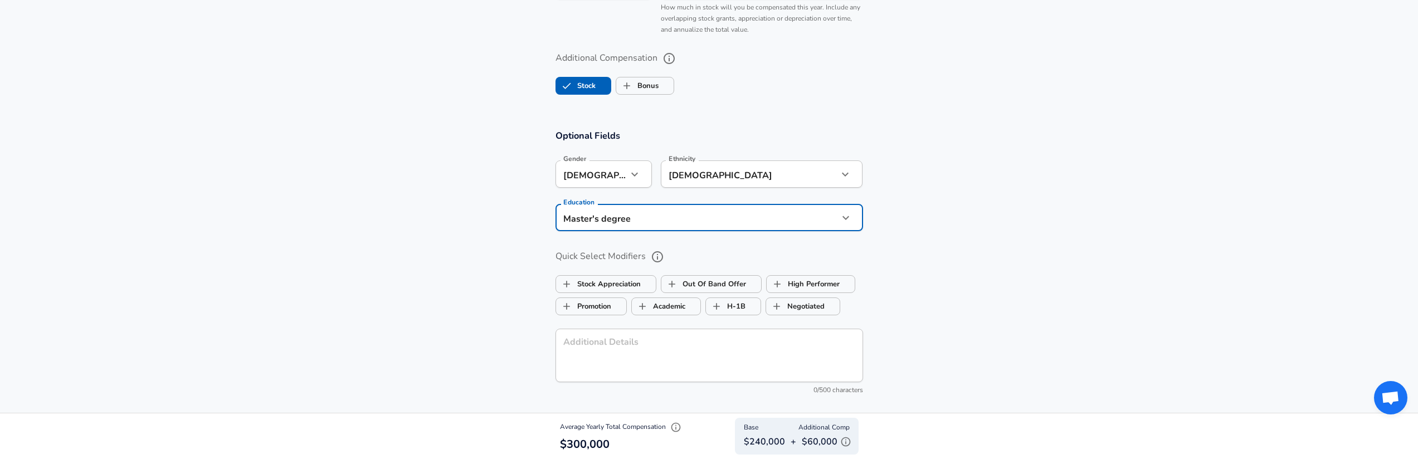
click at [509, 276] on section "Optional Fields Gender Male male Gender Ethnicity Asian Asian Ethnicity Educati…" at bounding box center [709, 268] width 1418 height 302
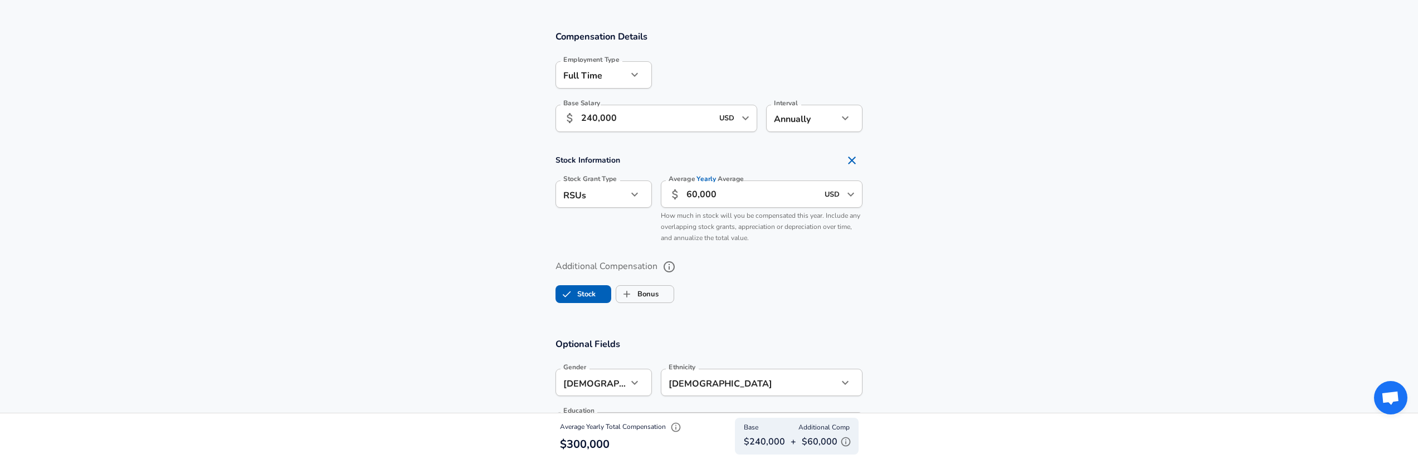
scroll to position [841, 0]
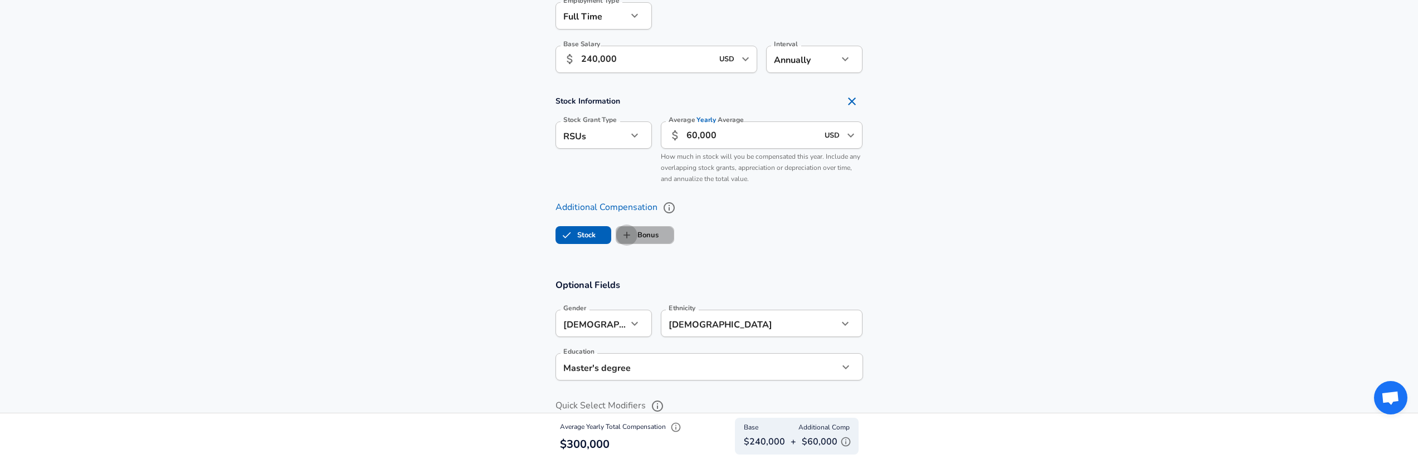
click at [637, 237] on input "Bonus" at bounding box center [626, 235] width 21 height 21
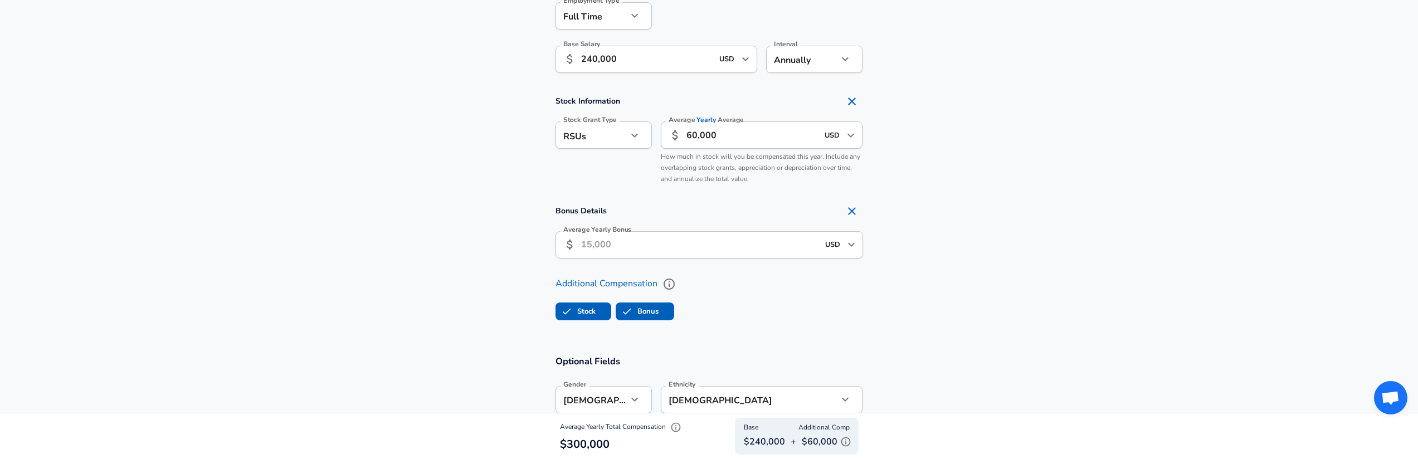
checkbox input "true"
click at [630, 241] on input "Average Yearly Bonus" at bounding box center [699, 244] width 237 height 27
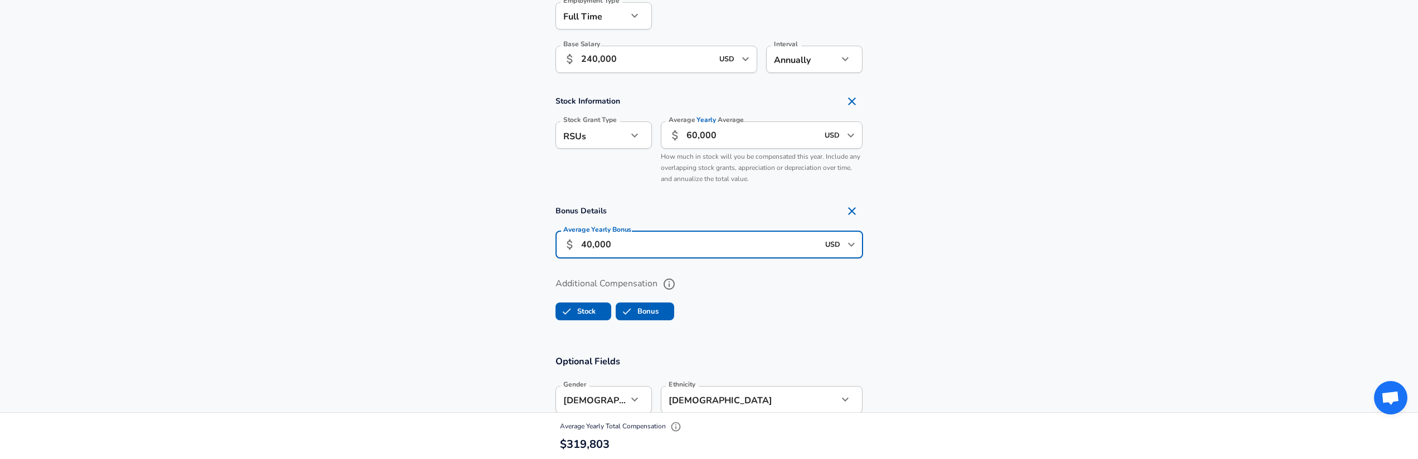
type input "40,000"
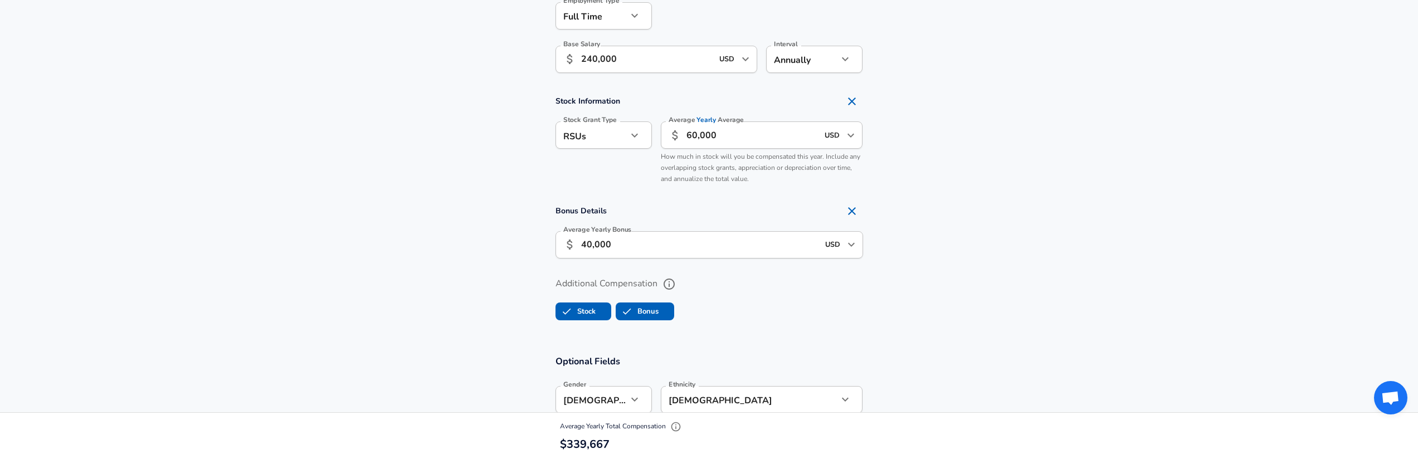
click at [446, 266] on section "Additional Compensation Stock Bonus" at bounding box center [709, 295] width 1418 height 59
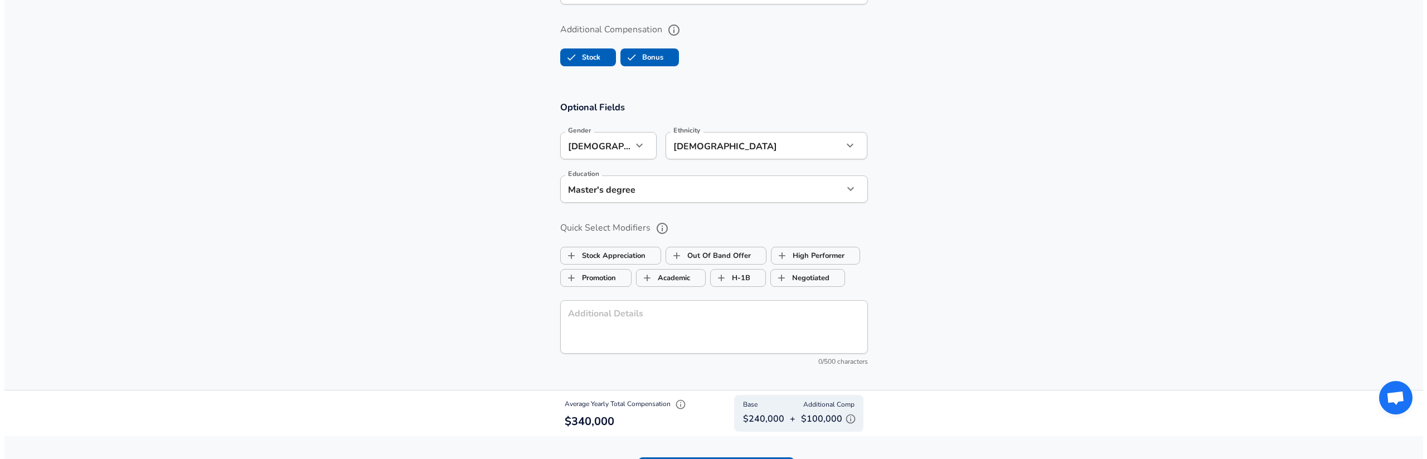
scroll to position [1240, 0]
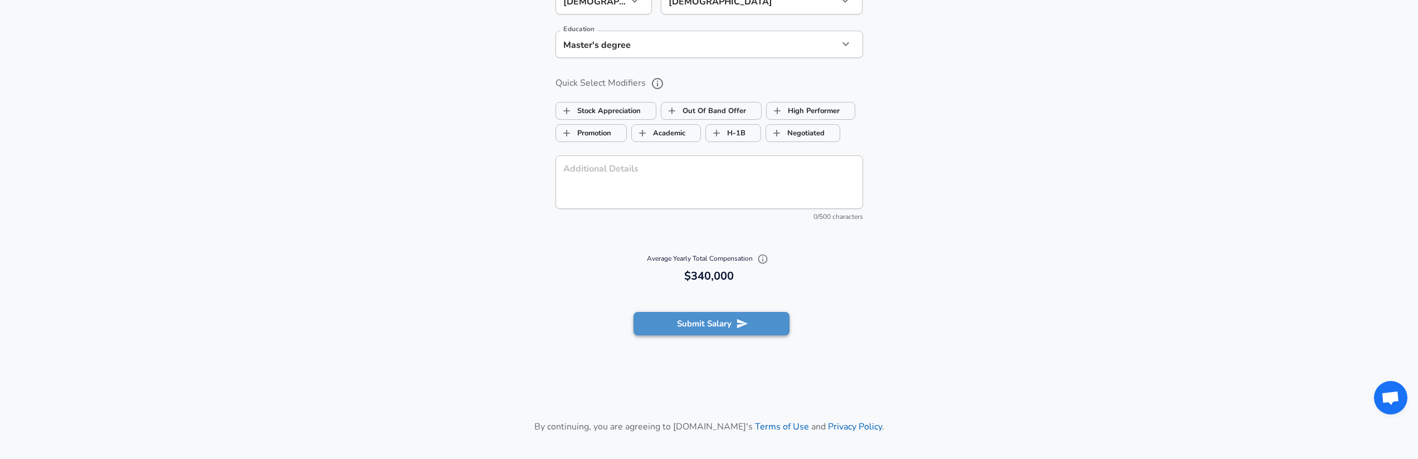
click at [715, 323] on button "Submit Salary" at bounding box center [712, 323] width 156 height 23
